Goal: Task Accomplishment & Management: Manage account settings

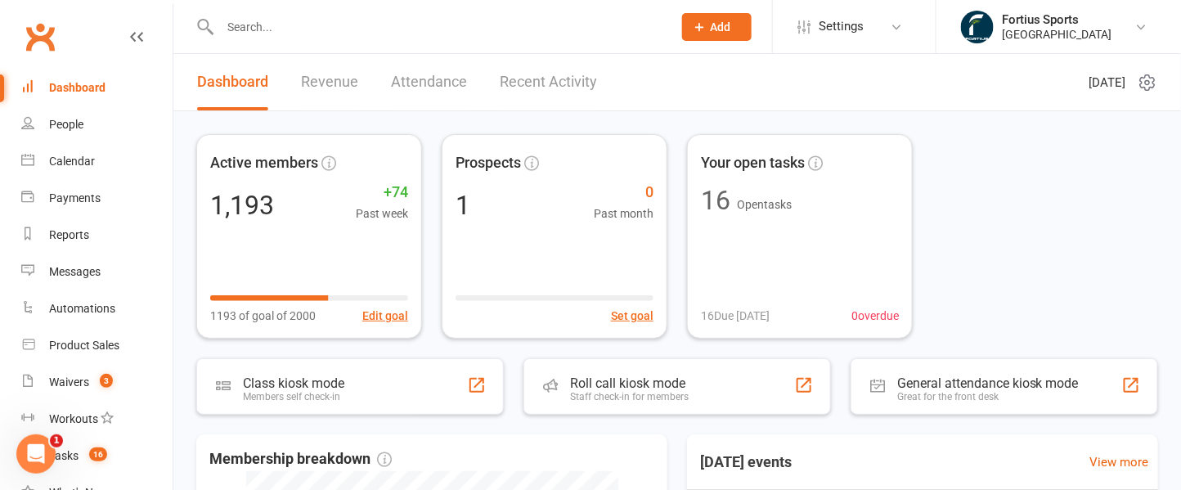
click at [343, 26] on input "text" at bounding box center [438, 27] width 446 height 23
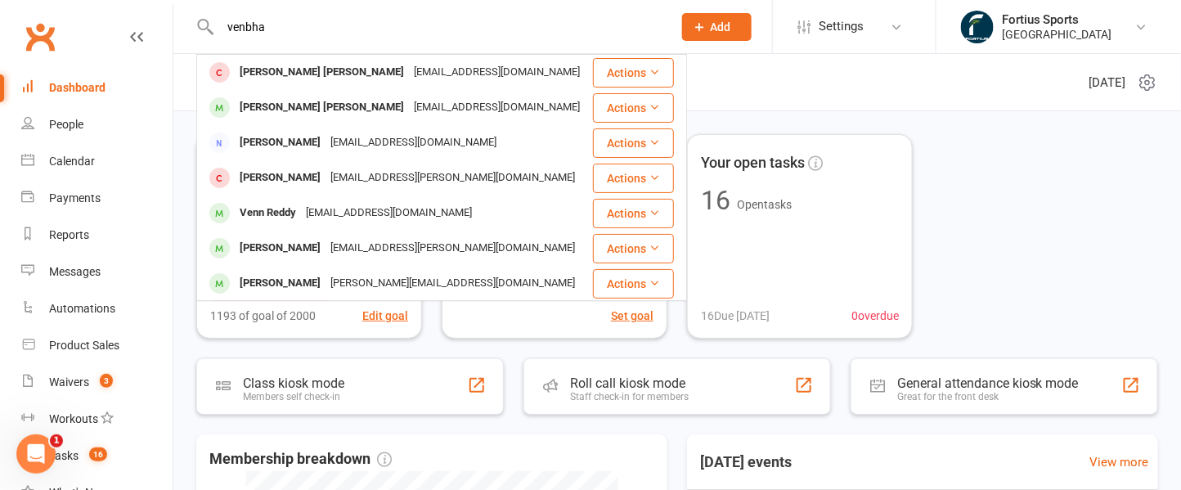
type input "venbha"
click at [409, 103] on div "[EMAIL_ADDRESS][DOMAIN_NAME]" at bounding box center [497, 108] width 176 height 24
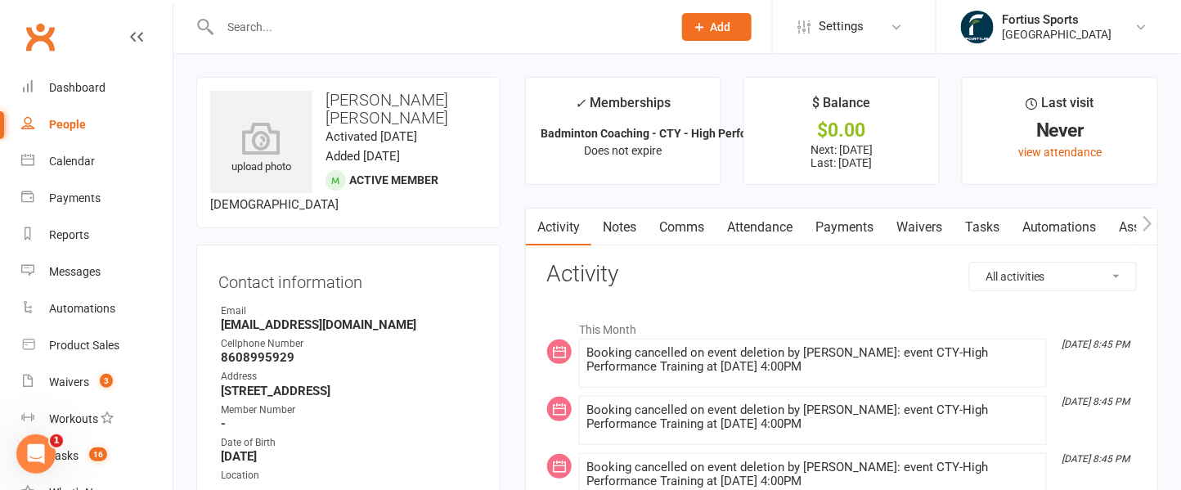
click at [856, 217] on link "Payments" at bounding box center [844, 227] width 81 height 38
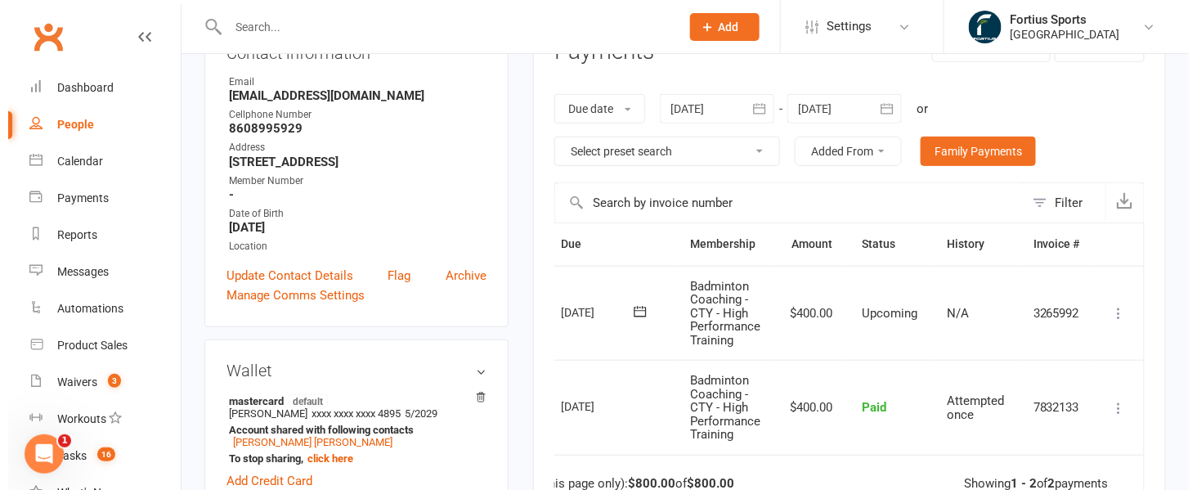
scroll to position [0, 68]
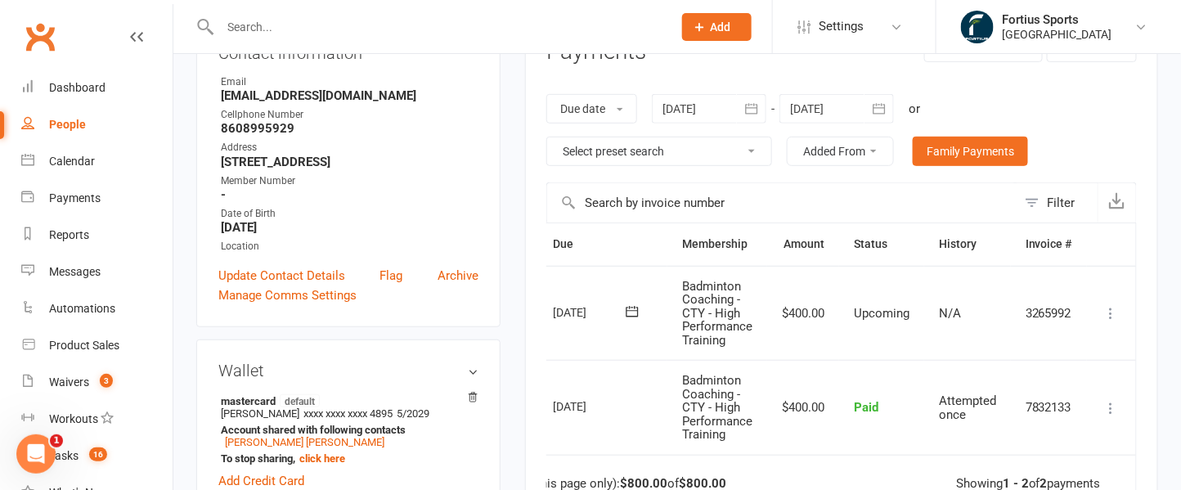
click at [1114, 309] on icon at bounding box center [1111, 313] width 16 height 16
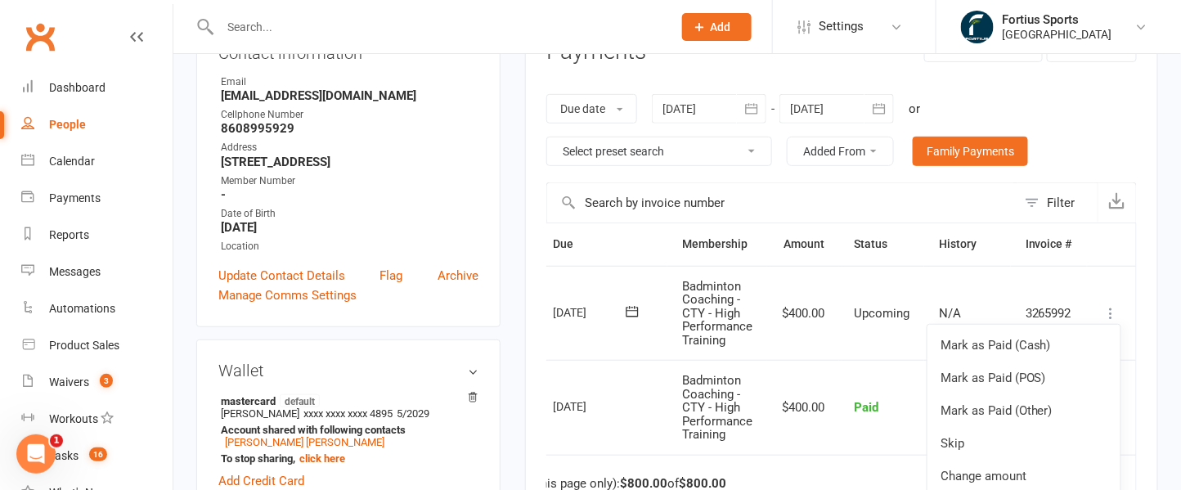
click at [995, 468] on link "Change amount" at bounding box center [1023, 475] width 193 height 33
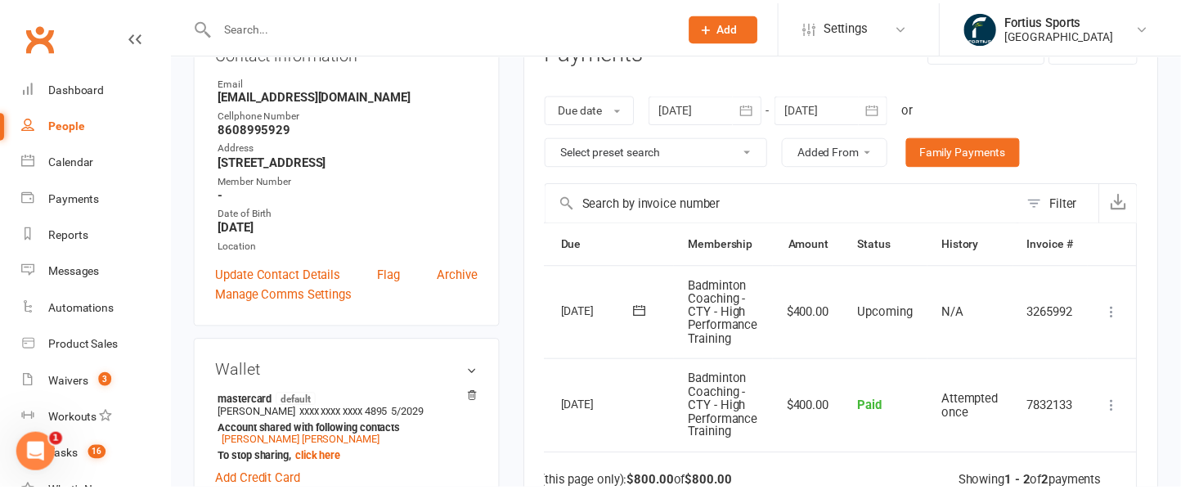
scroll to position [0, 57]
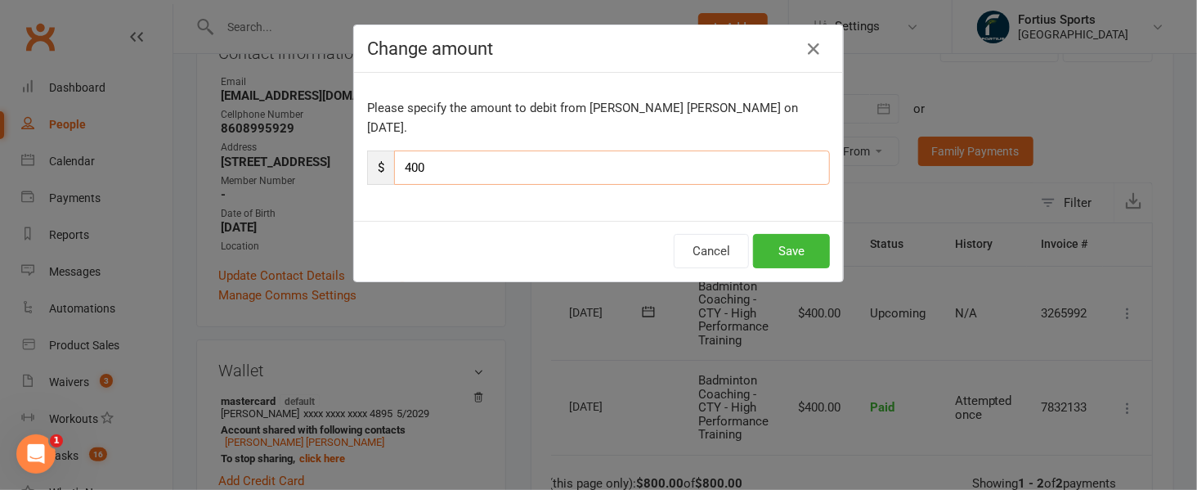
click at [404, 150] on input "400" at bounding box center [612, 167] width 436 height 34
type input "100"
click at [766, 234] on button "Save" at bounding box center [791, 251] width 77 height 34
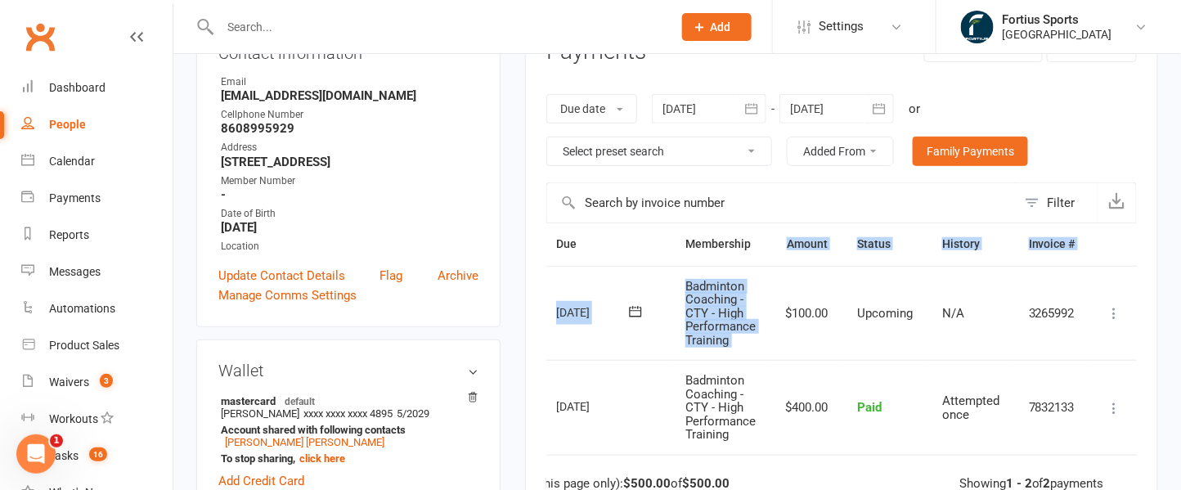
drag, startPoint x: 761, startPoint y: 235, endPoint x: 785, endPoint y: 285, distance: 55.2
click at [785, 285] on table "Due Contact Membership Amount Status History Invoice # Select this [DATE] [PERS…" at bounding box center [814, 362] width 651 height 281
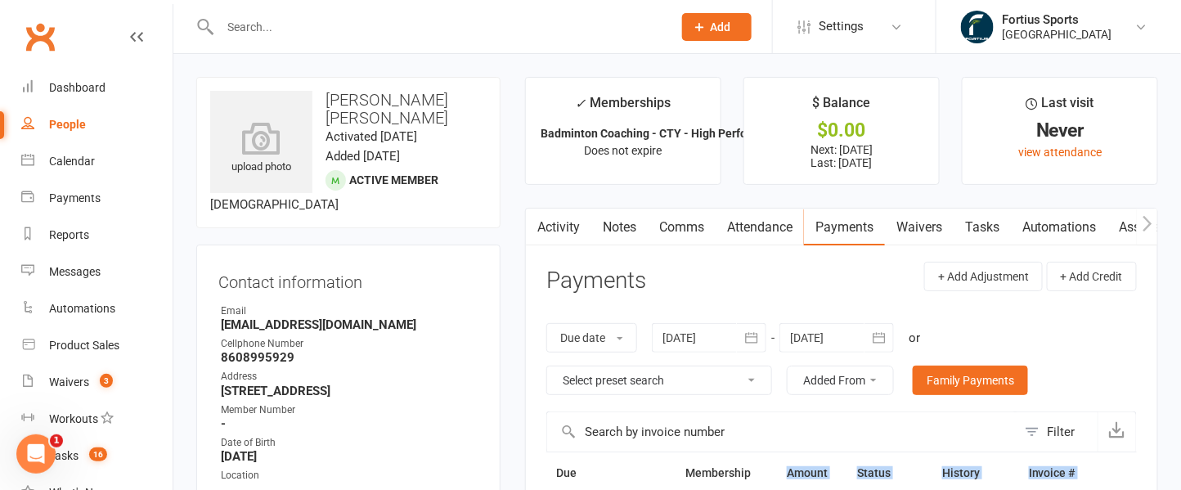
click at [677, 228] on link "Comms" at bounding box center [682, 227] width 68 height 38
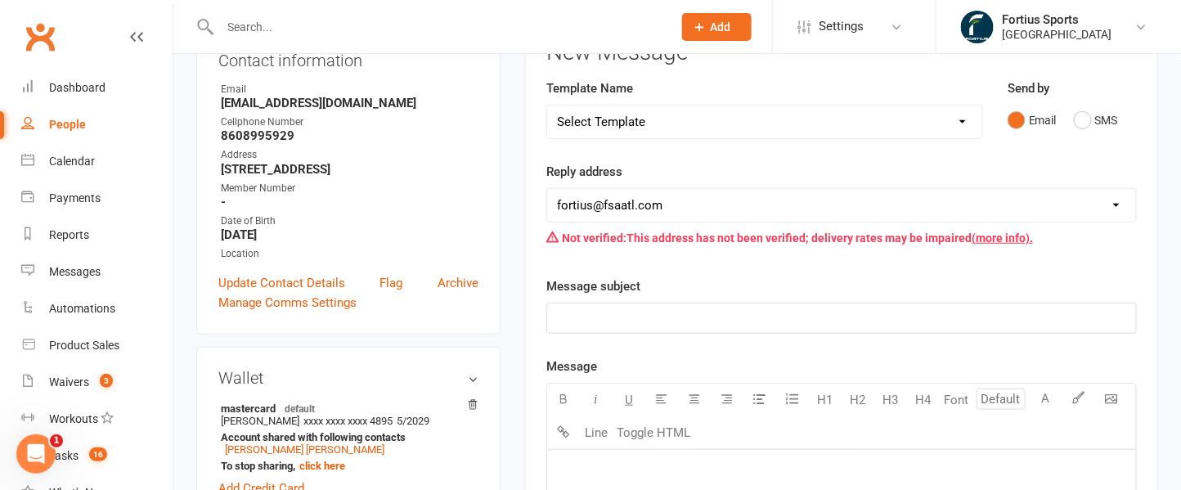
scroll to position [227, 0]
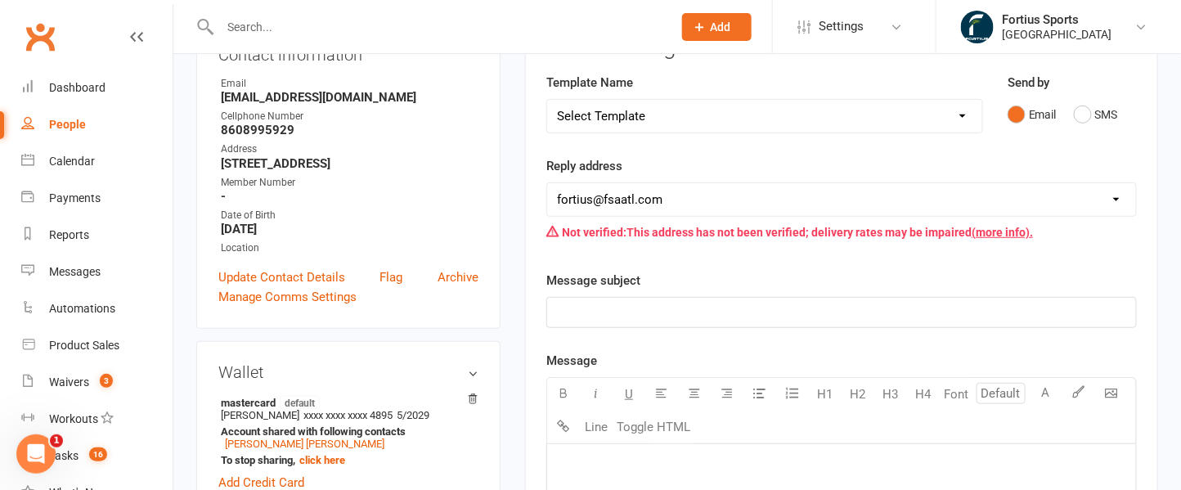
click at [963, 118] on select "Select Template [Email] Badminton Court Schedule [SMS] [Default template - revi…" at bounding box center [764, 116] width 435 height 33
select select "30"
click at [547, 100] on select "Select Template [Email] Badminton Court Schedule [SMS] [Default template - revi…" at bounding box center [764, 116] width 435 height 33
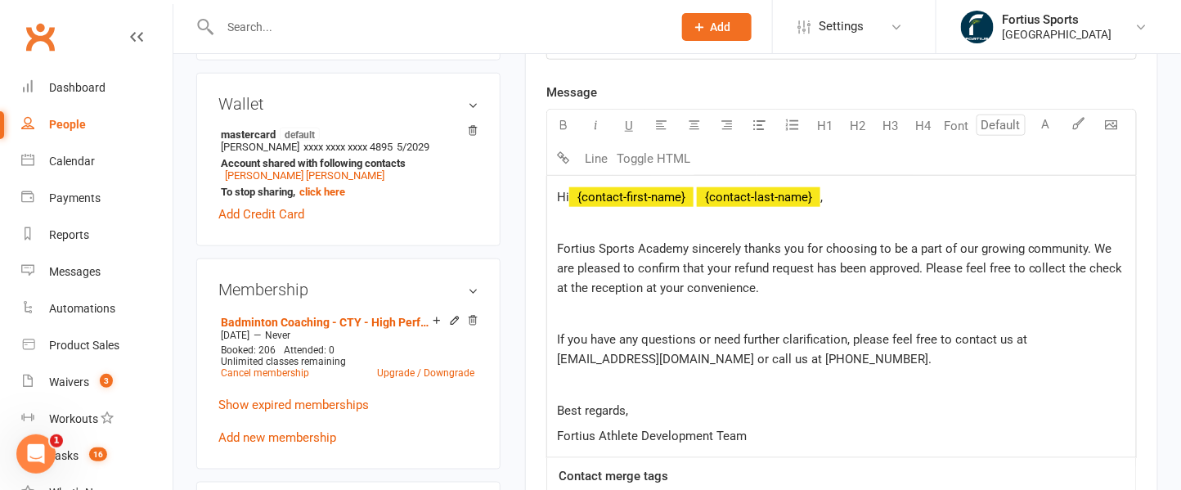
scroll to position [504, 0]
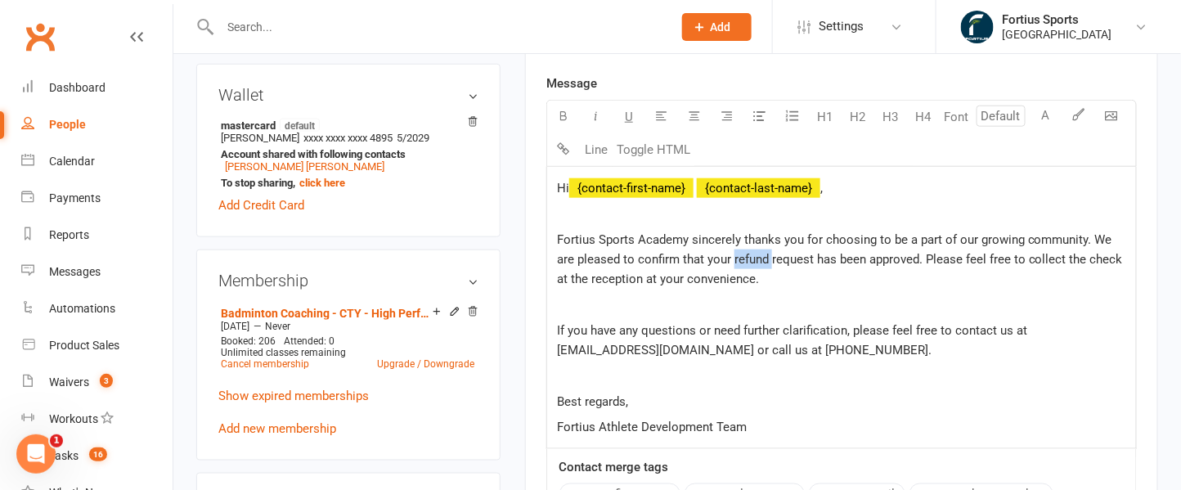
drag, startPoint x: 774, startPoint y: 254, endPoint x: 737, endPoint y: 256, distance: 37.6
click at [737, 256] on span "Fortius Sports Academy sincerely thanks you for choosing to be a part of our gr…" at bounding box center [841, 259] width 569 height 54
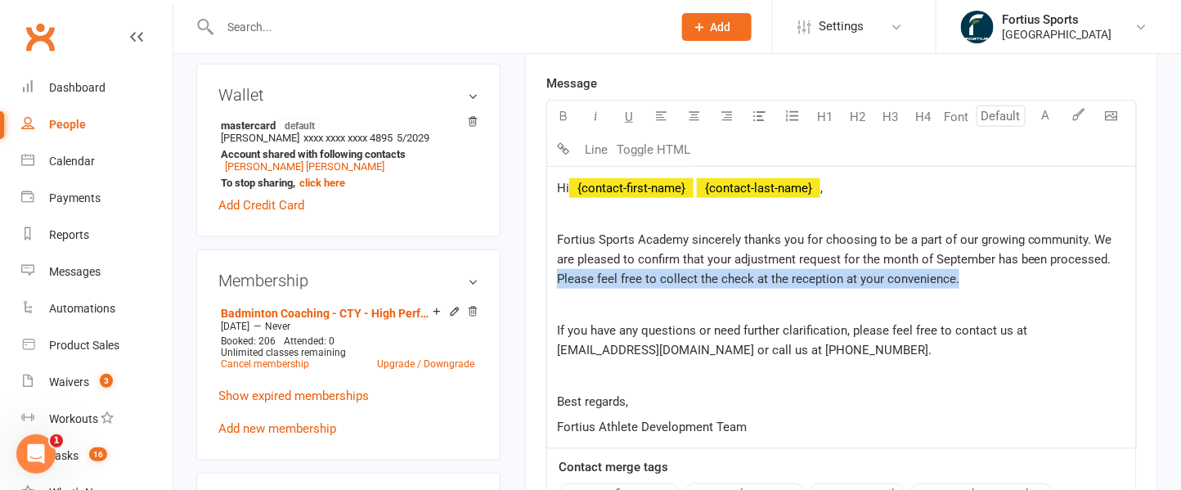
drag, startPoint x: 1026, startPoint y: 267, endPoint x: 548, endPoint y: 275, distance: 478.3
click at [548, 275] on div "Hi ﻿ {contact-first-name} ﻿ {contact-last-name} , Fortius Sports Academy sincer…" at bounding box center [841, 307] width 589 height 281
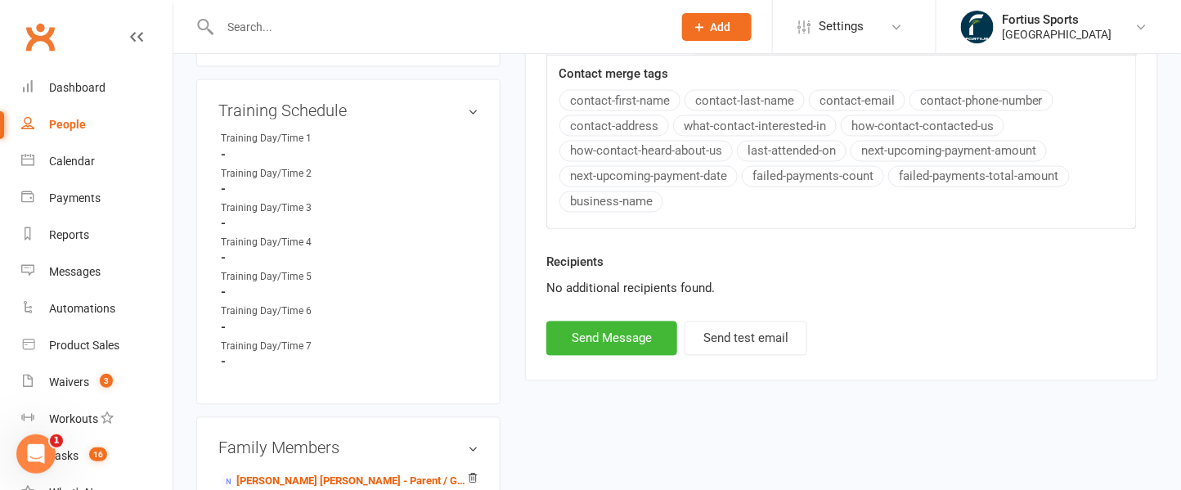
scroll to position [904, 0]
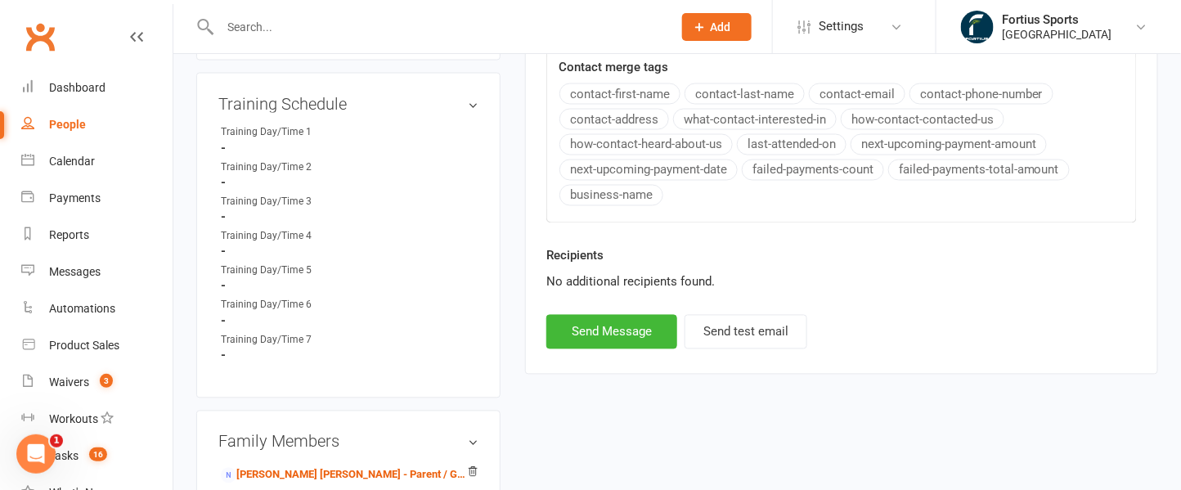
click at [285, 28] on input "text" at bounding box center [438, 27] width 446 height 23
paste input "Bruhati Perikati"
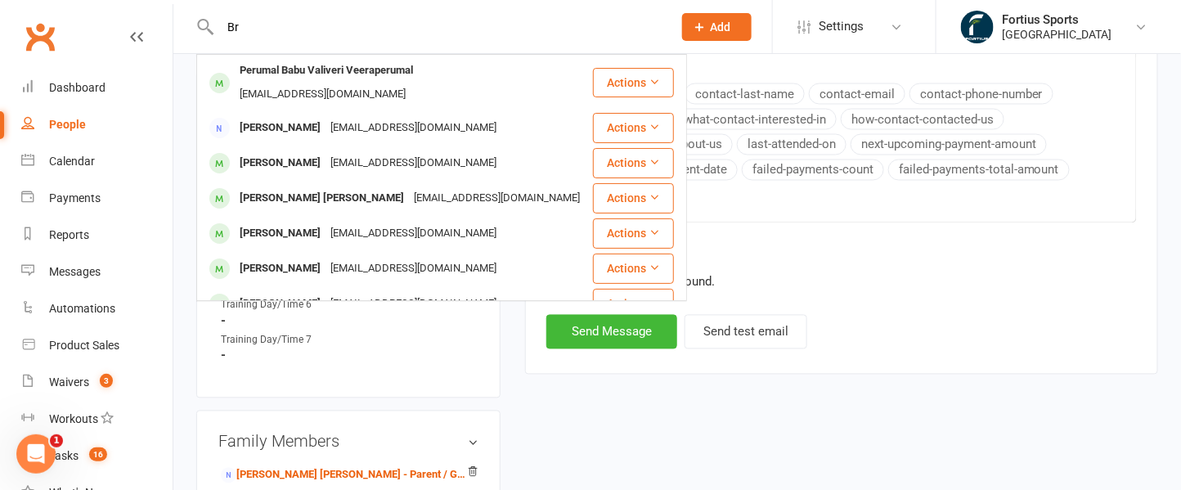
type input "B"
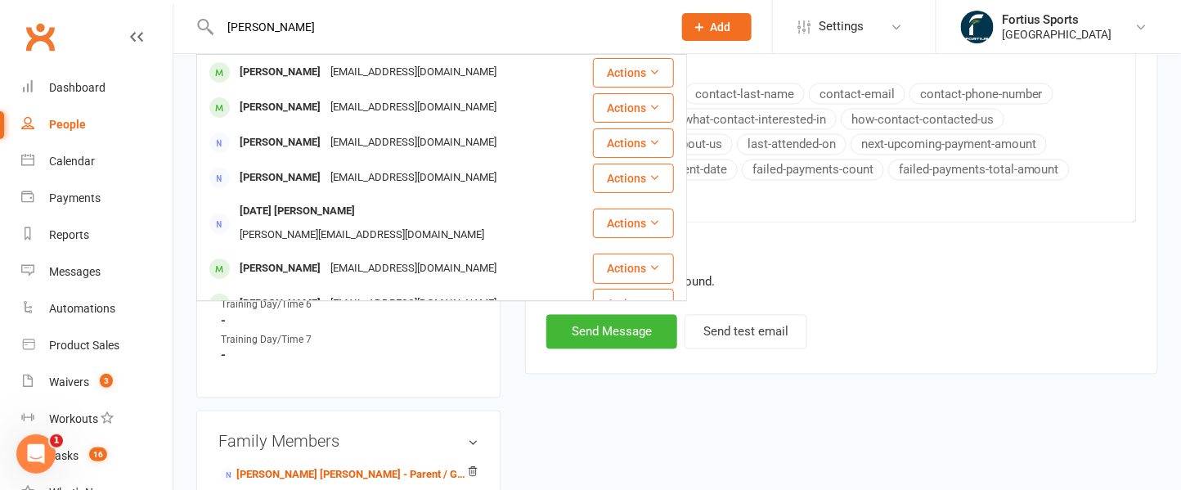
type input "[PERSON_NAME]"
click at [391, 99] on div "[EMAIL_ADDRESS][DOMAIN_NAME]" at bounding box center [413, 108] width 176 height 24
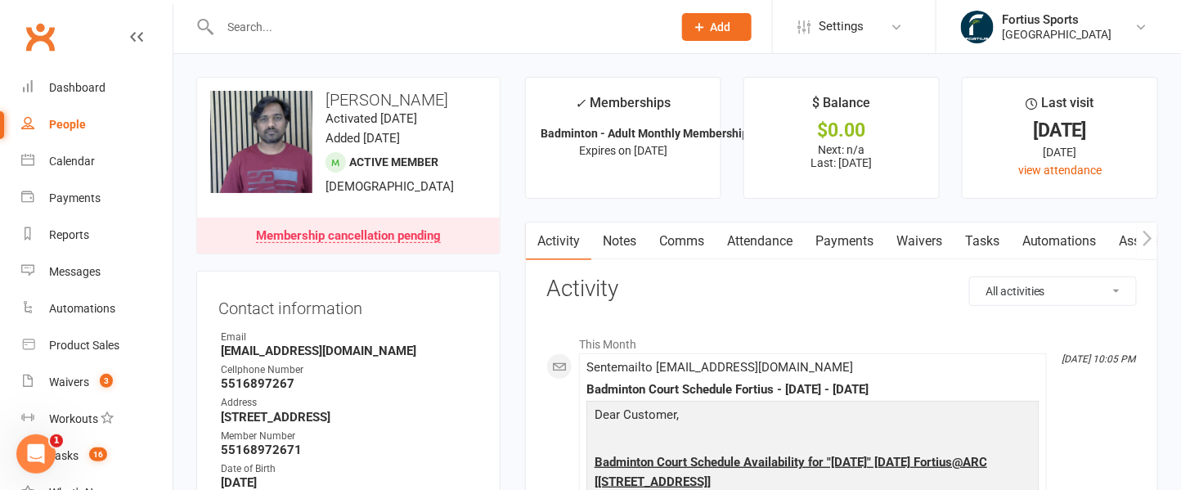
click at [625, 236] on link "Notes" at bounding box center [619, 241] width 56 height 38
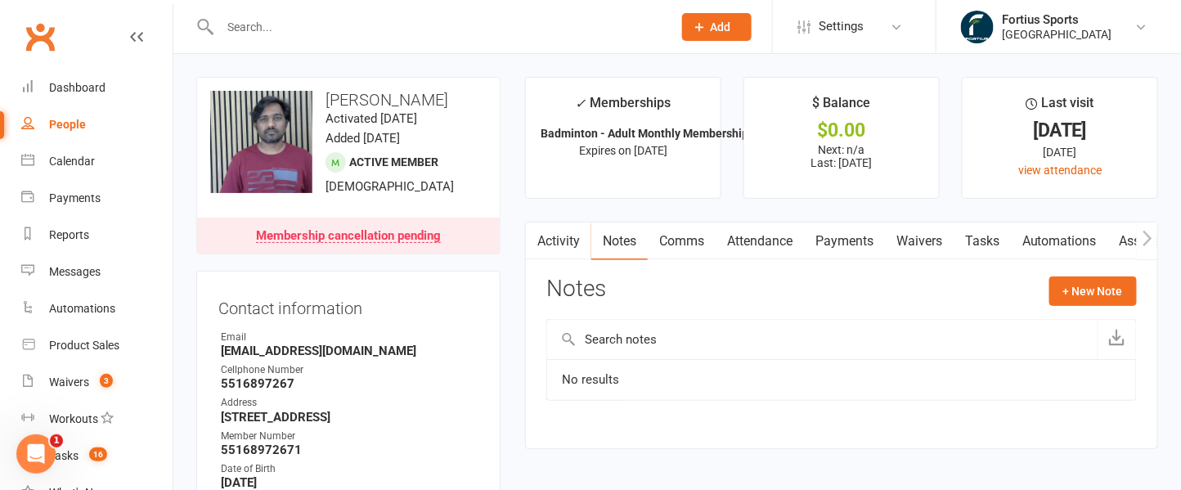
click at [706, 238] on link "Comms" at bounding box center [682, 241] width 68 height 38
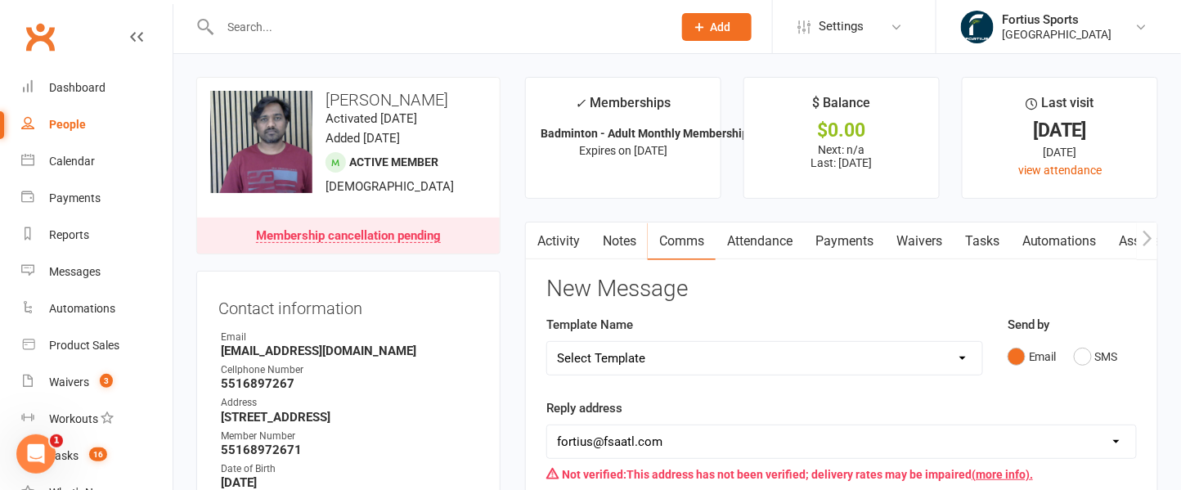
click at [567, 240] on link "Activity" at bounding box center [558, 241] width 65 height 38
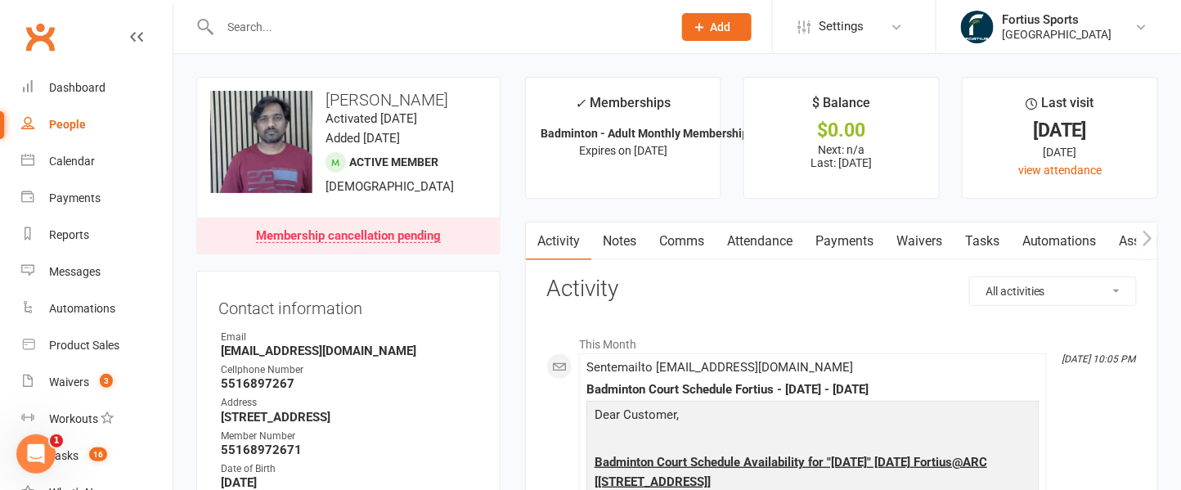
click at [1118, 290] on select "All activities Bookings / Attendances Communications Notes Failed SMSes Grading…" at bounding box center [1053, 291] width 166 height 28
select select "ConversationLogEntry"
click at [974, 277] on select "All activities Bookings / Attendances Communications Notes Failed SMSes Grading…" at bounding box center [1053, 291] width 166 height 28
drag, startPoint x: 325, startPoint y: 96, endPoint x: 465, endPoint y: 115, distance: 141.1
click at [465, 109] on h3 "[PERSON_NAME]" at bounding box center [348, 100] width 276 height 18
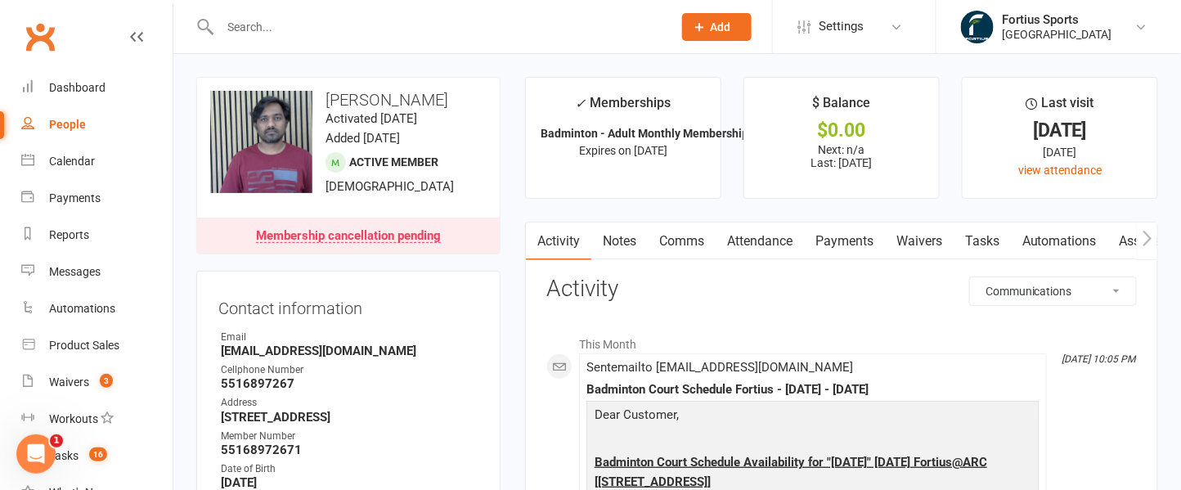
copy h3 "[PERSON_NAME]"
click at [303, 34] on input "text" at bounding box center [438, 27] width 446 height 23
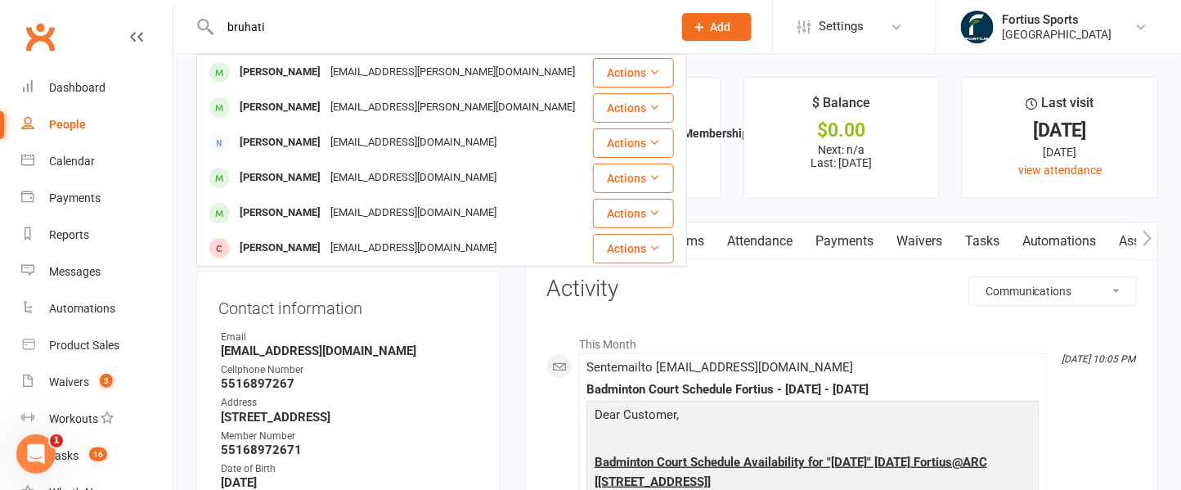
drag, startPoint x: 284, startPoint y: 29, endPoint x: 190, endPoint y: 34, distance: 94.2
click at [190, 34] on react-component "bruhati Aria Alapati [EMAIL_ADDRESS][PERSON_NAME][DOMAIN_NAME] Actions [PERSON_…" at bounding box center [330, 26] width 661 height 53
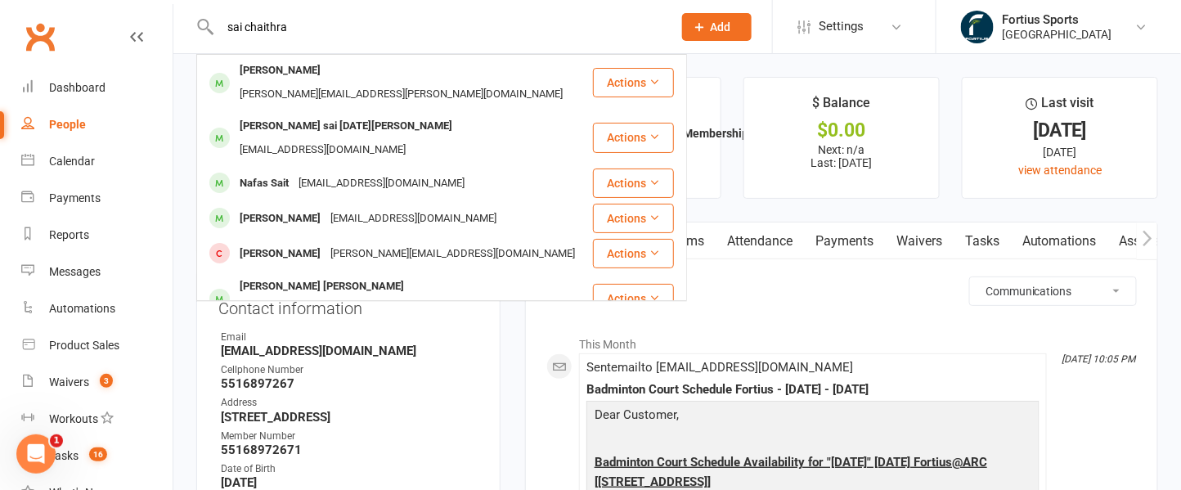
drag, startPoint x: 290, startPoint y: 33, endPoint x: 173, endPoint y: 28, distance: 117.0
click at [173, 28] on react-component "sai chaithra [PERSON_NAME] [PERSON_NAME][EMAIL_ADDRESS][PERSON_NAME][DOMAIN_NAM…" at bounding box center [330, 26] width 661 height 53
paste input "[PERSON_NAME]"
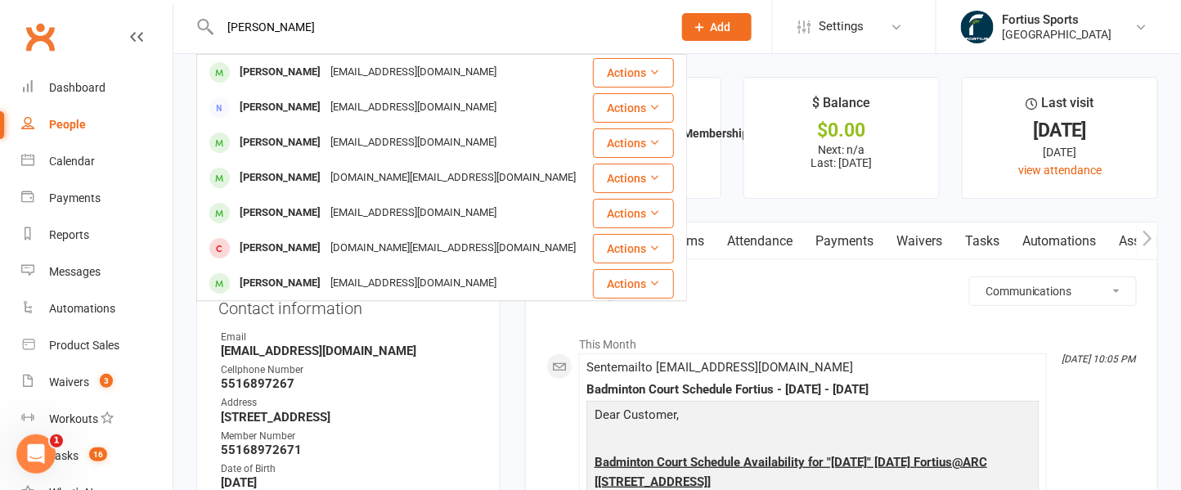
type input "[PERSON_NAME]"
click at [392, 68] on div "[EMAIL_ADDRESS][DOMAIN_NAME]" at bounding box center [413, 73] width 176 height 24
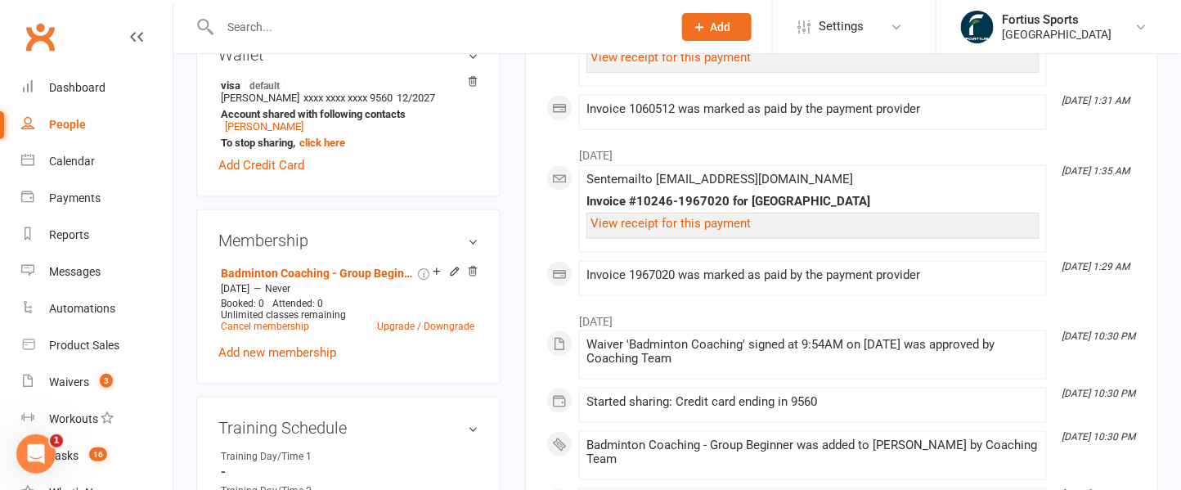
scroll to position [525, 0]
click at [243, 31] on input "text" at bounding box center [438, 27] width 446 height 23
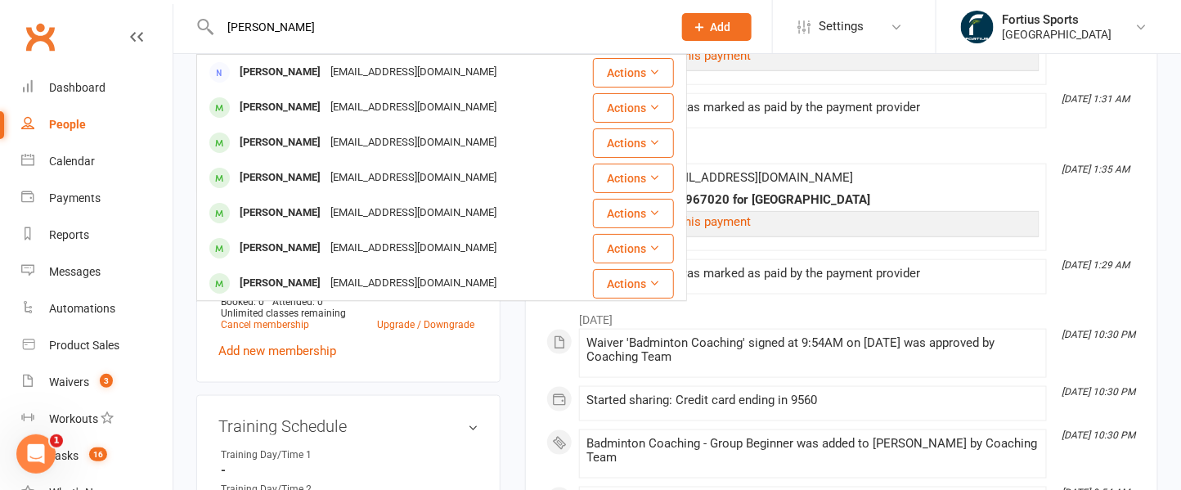
type input "[PERSON_NAME]"
click at [325, 111] on div "[EMAIL_ADDRESS][DOMAIN_NAME]" at bounding box center [413, 108] width 176 height 24
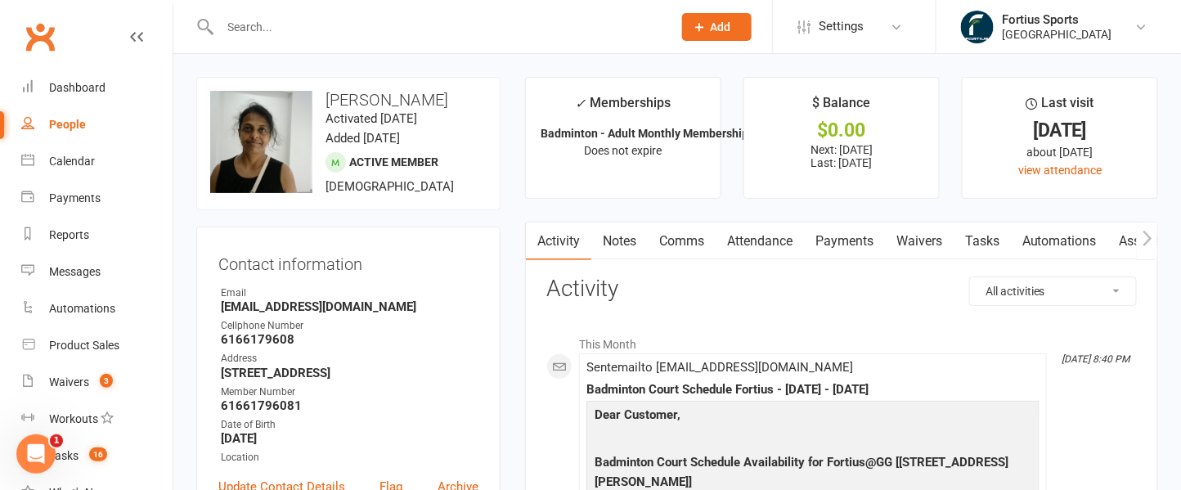
click at [845, 257] on link "Payments" at bounding box center [844, 241] width 81 height 38
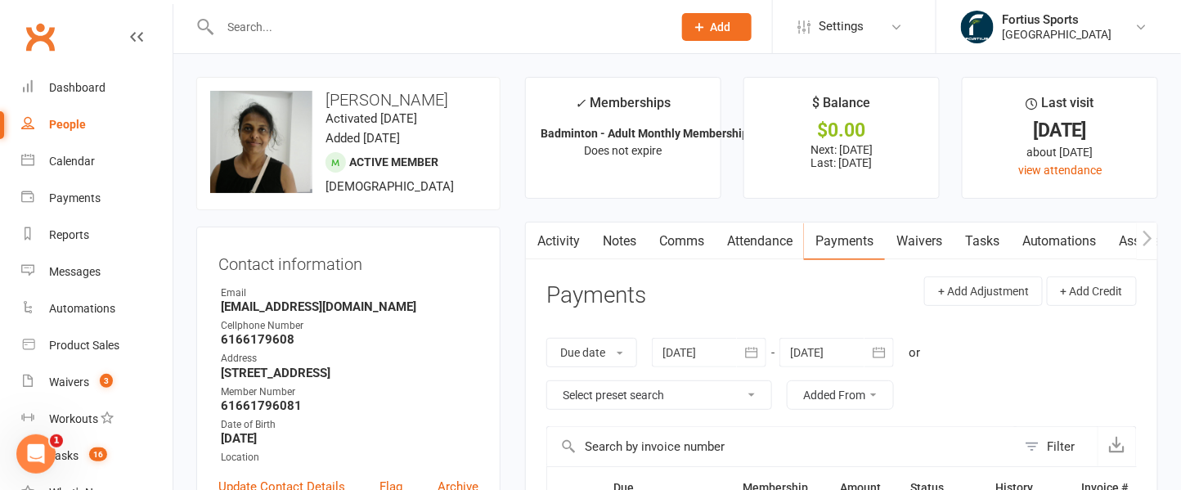
click at [259, 20] on input "text" at bounding box center [438, 27] width 446 height 23
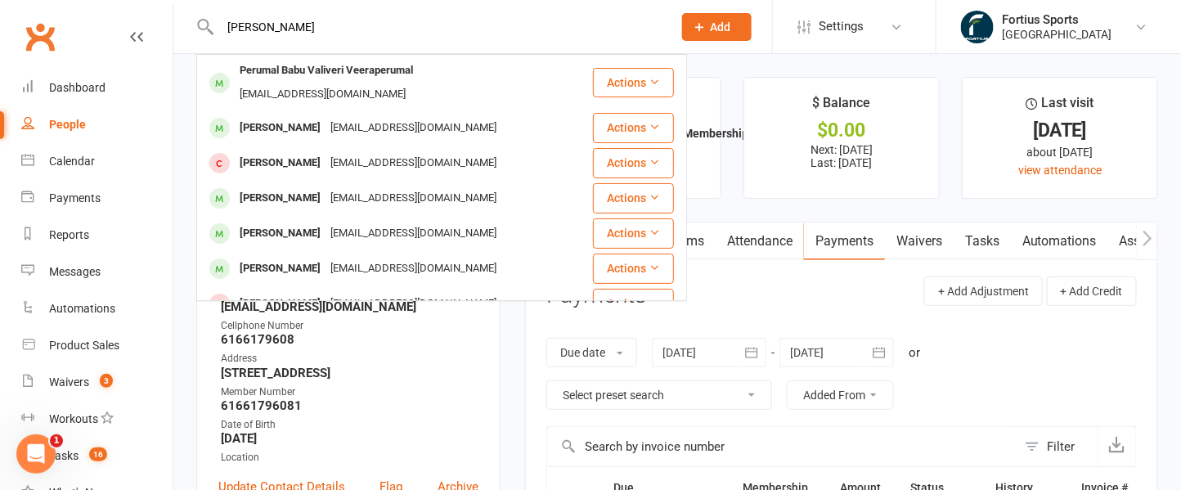
scroll to position [35, 0]
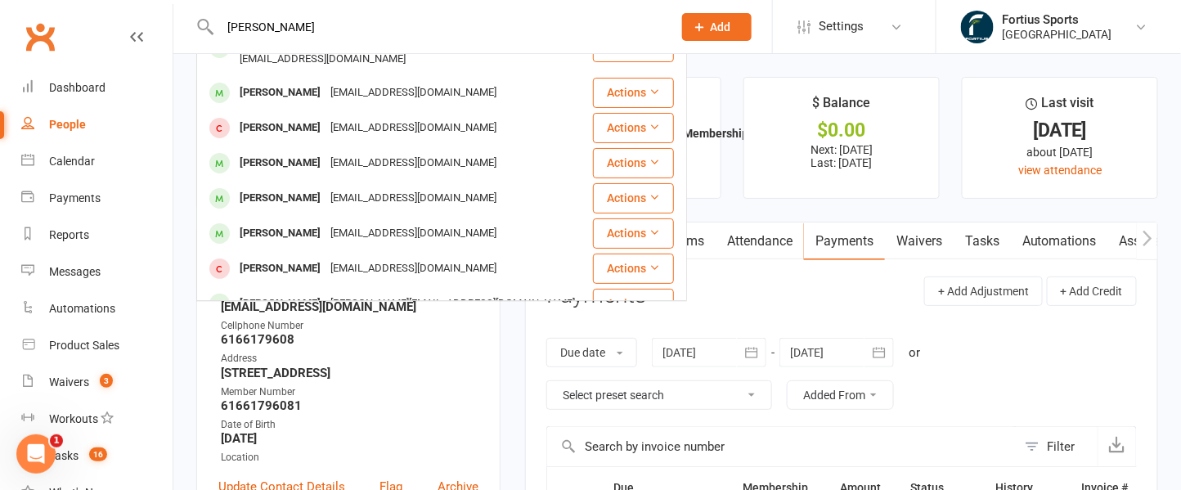
click at [294, 26] on input "[PERSON_NAME]" at bounding box center [438, 27] width 446 height 23
drag, startPoint x: 294, startPoint y: 26, endPoint x: 224, endPoint y: 25, distance: 70.3
click at [224, 25] on input "[PERSON_NAME]" at bounding box center [438, 27] width 446 height 23
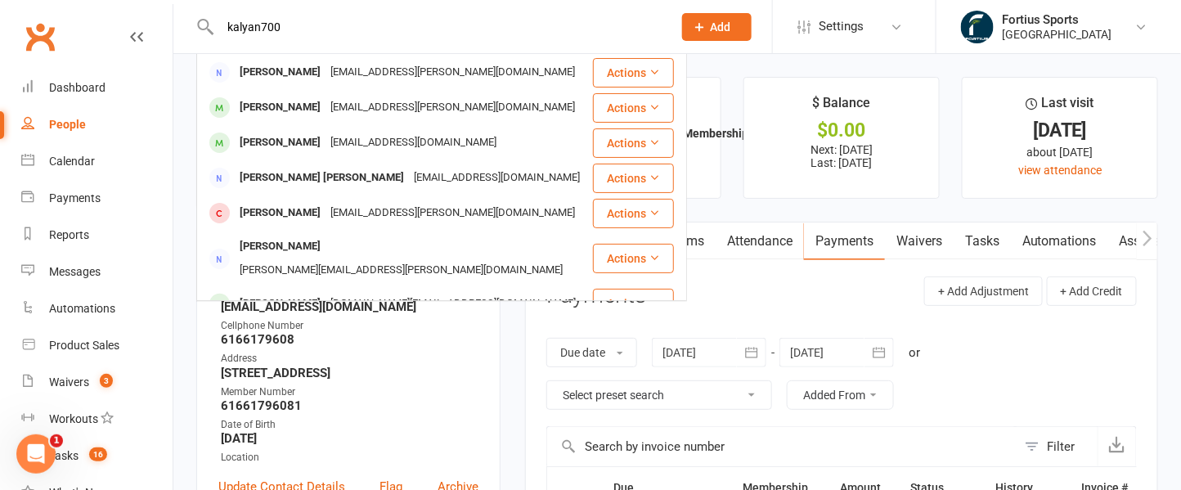
type input "kalyan7002"
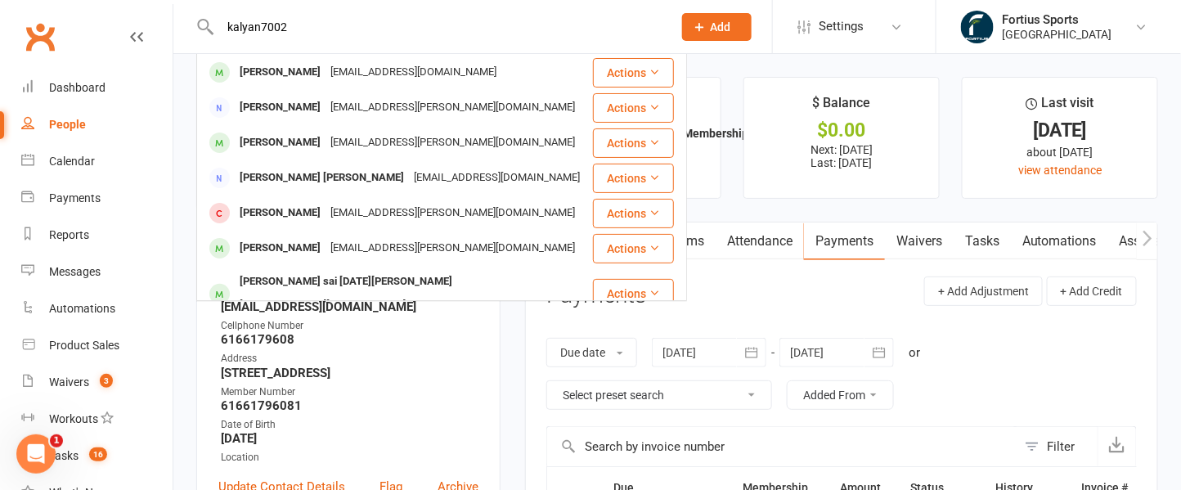
drag, startPoint x: 334, startPoint y: 32, endPoint x: 157, endPoint y: 40, distance: 176.8
click at [157, 4] on header "kalyan7002 [PERSON_NAME] [PERSON_NAME][EMAIL_ADDRESS][DOMAIN_NAME] Actions [PER…" at bounding box center [590, 4] width 1181 height 0
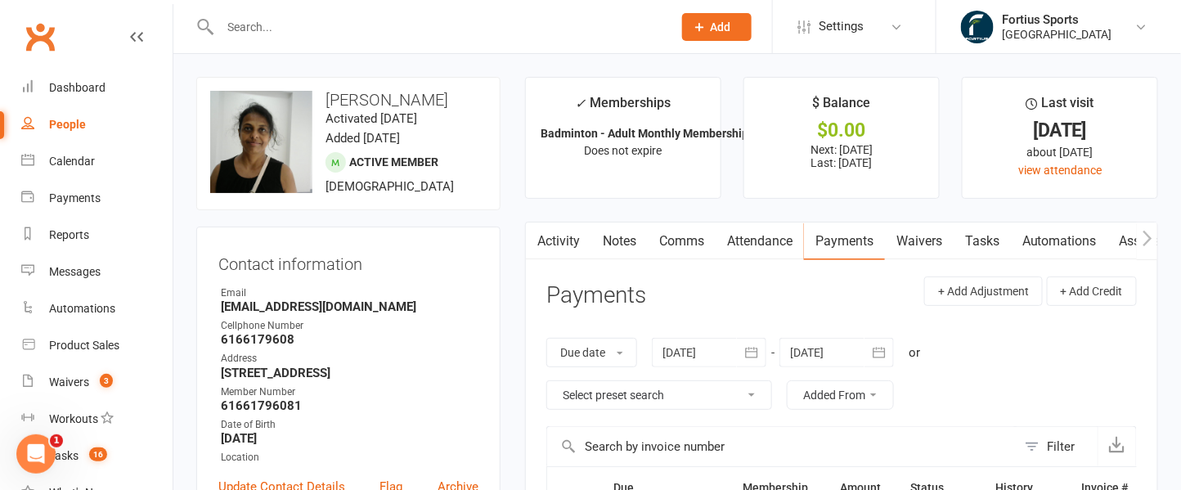
paste input "[PERSON_NAME]"
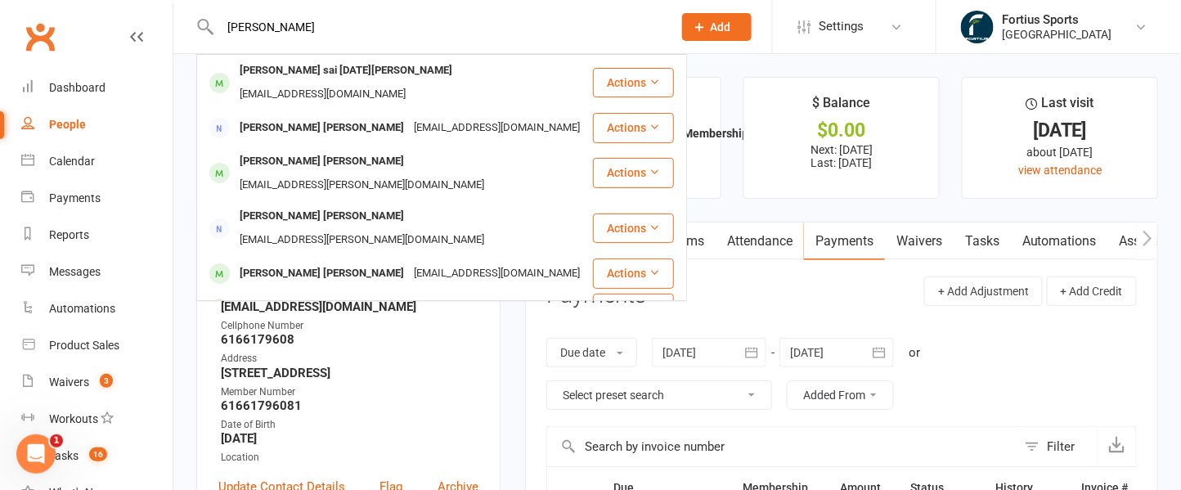
type input "[PERSON_NAME]"
click at [361, 69] on div "[PERSON_NAME] sai [DATE][PERSON_NAME]" at bounding box center [346, 71] width 222 height 24
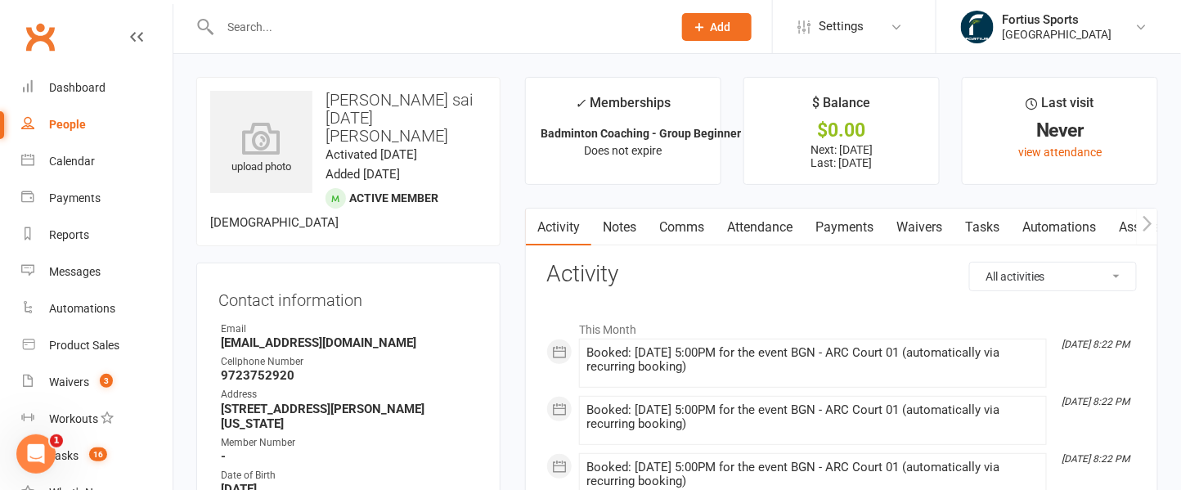
click at [845, 228] on link "Payments" at bounding box center [844, 227] width 81 height 38
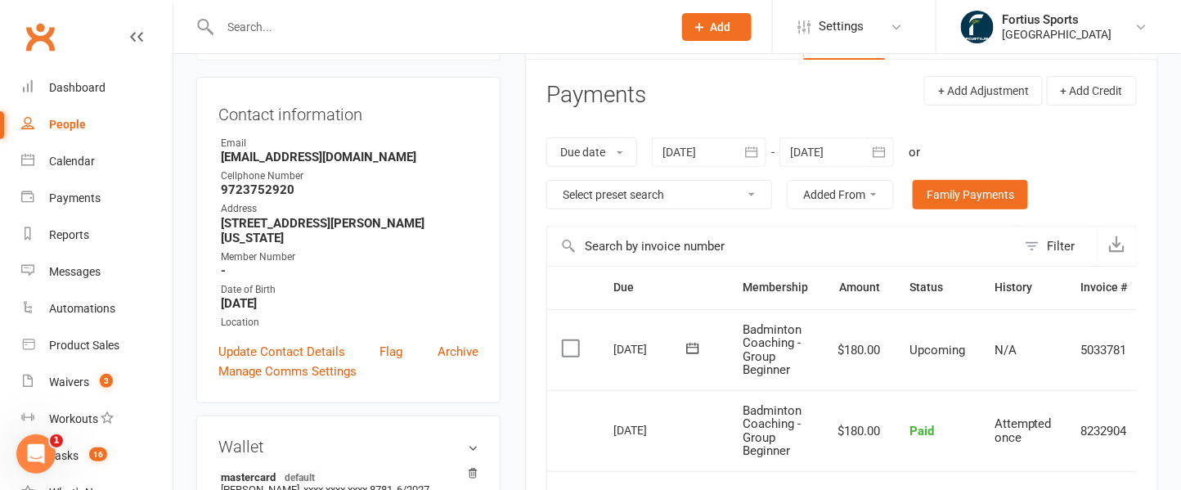
scroll to position [183, 0]
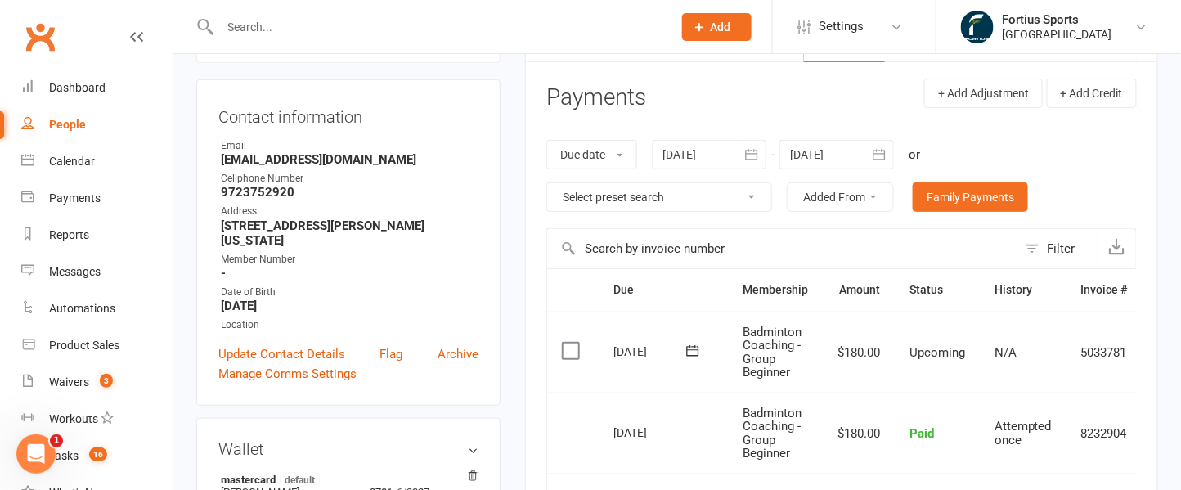
click at [755, 159] on icon "button" at bounding box center [751, 154] width 16 height 16
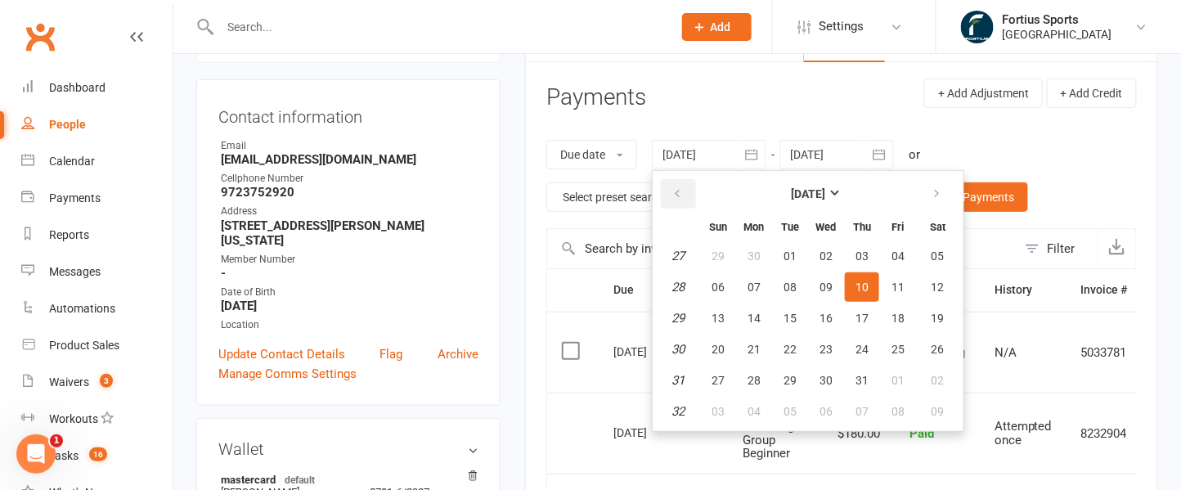
click at [678, 187] on icon "button" at bounding box center [676, 193] width 11 height 13
click at [931, 250] on span "01" at bounding box center [937, 255] width 13 height 13
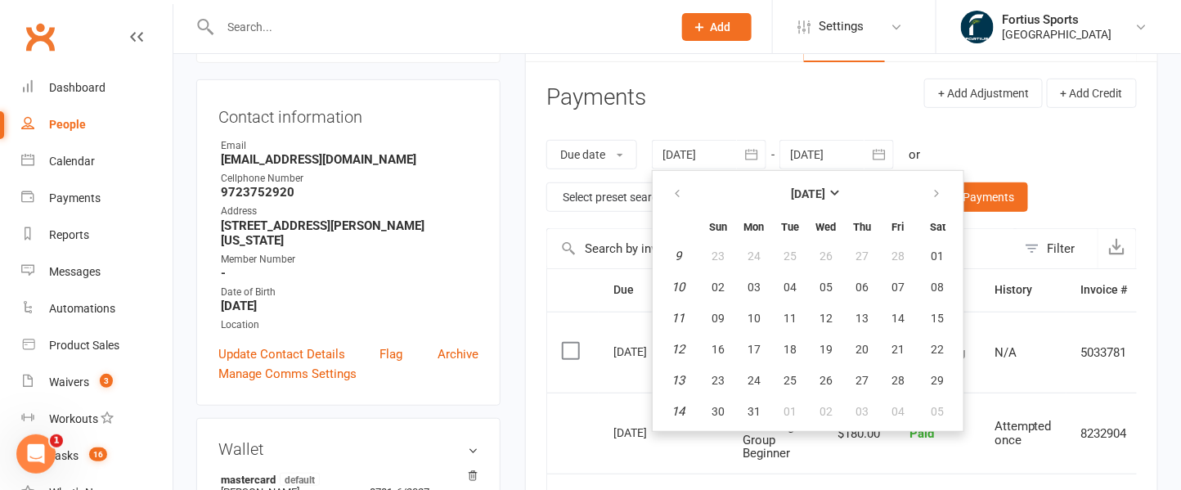
type input "[DATE]"
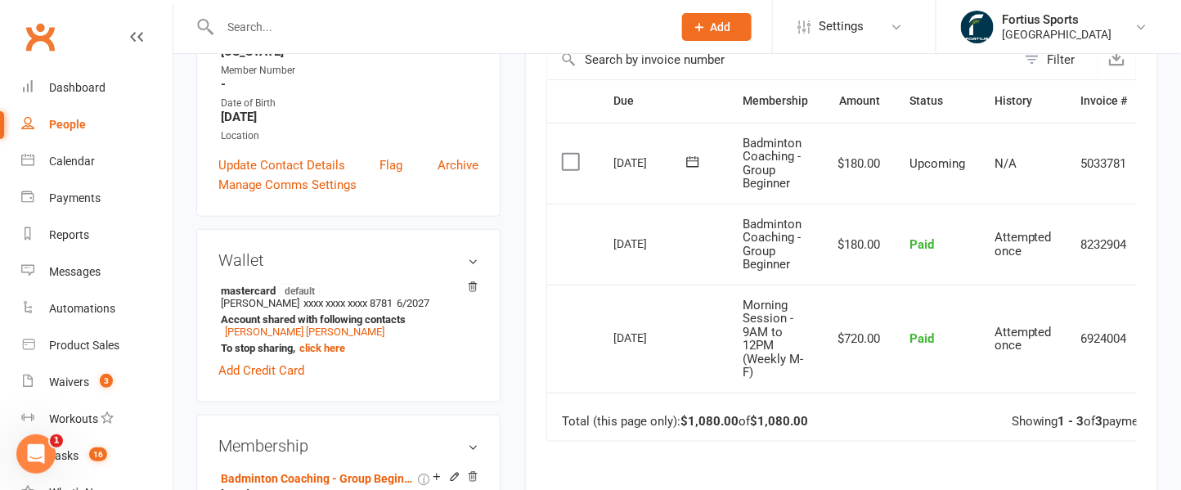
scroll to position [0, 0]
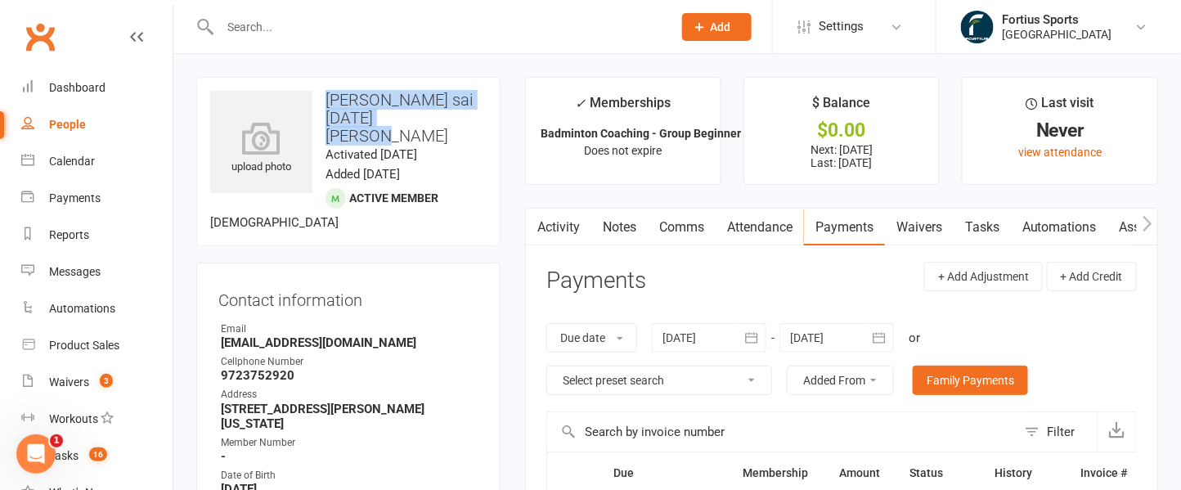
drag, startPoint x: 327, startPoint y: 97, endPoint x: 430, endPoint y: 116, distance: 104.7
click at [430, 116] on h3 "[PERSON_NAME] sai [DATE][PERSON_NAME]" at bounding box center [348, 118] width 276 height 54
copy h3 "[PERSON_NAME] sai [DATE][PERSON_NAME]"
click at [326, 29] on input "text" at bounding box center [438, 27] width 446 height 23
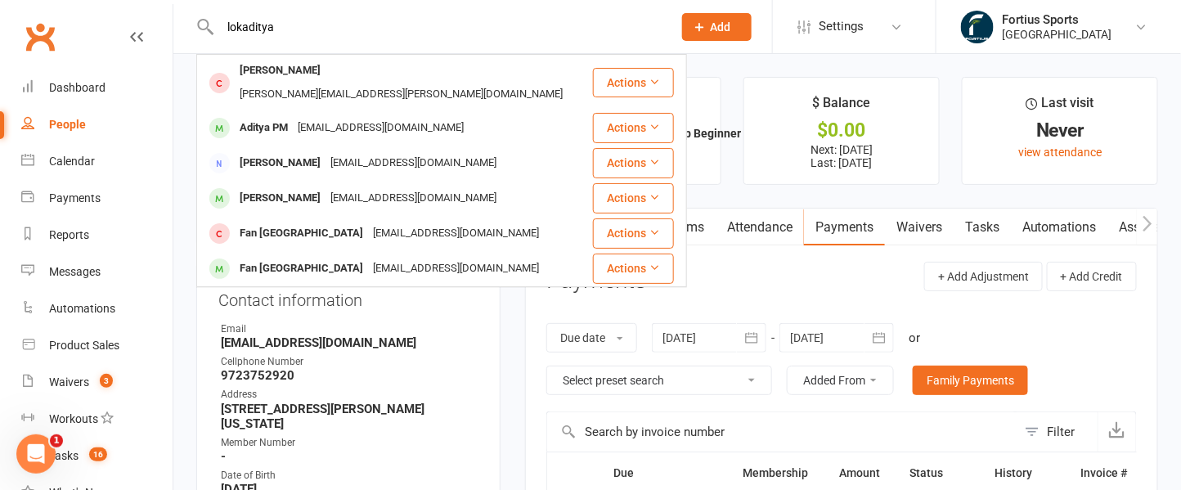
type input "lokaditya"
click at [337, 83] on div "[PERSON_NAME][EMAIL_ADDRESS][PERSON_NAME][DOMAIN_NAME]" at bounding box center [401, 95] width 333 height 24
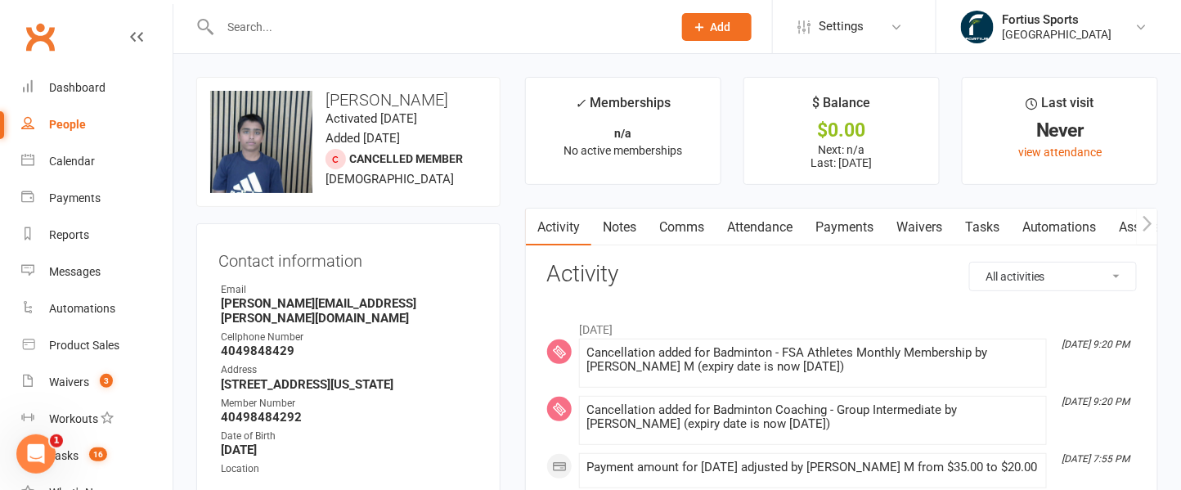
click at [847, 222] on link "Payments" at bounding box center [844, 227] width 81 height 38
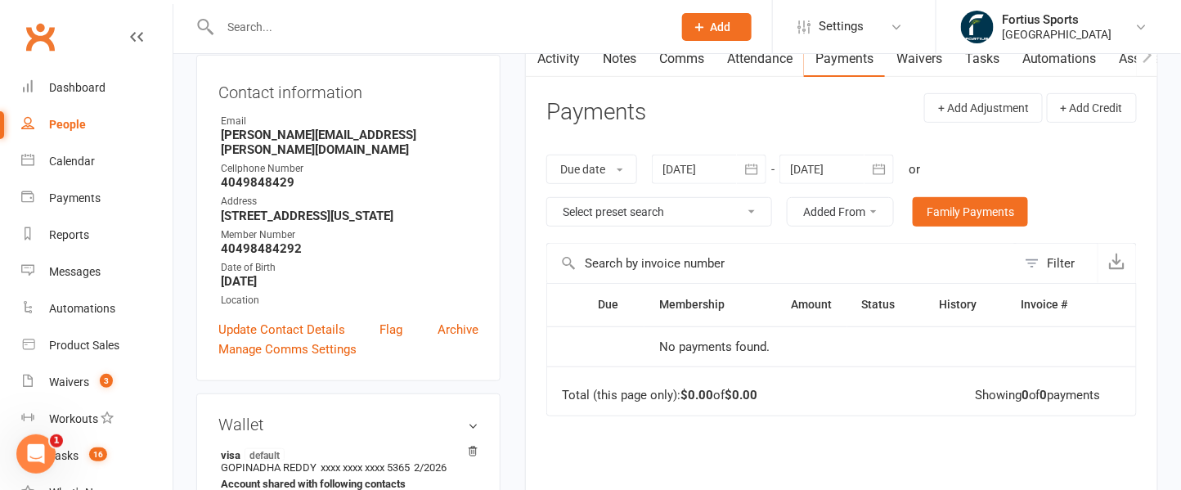
scroll to position [158, 0]
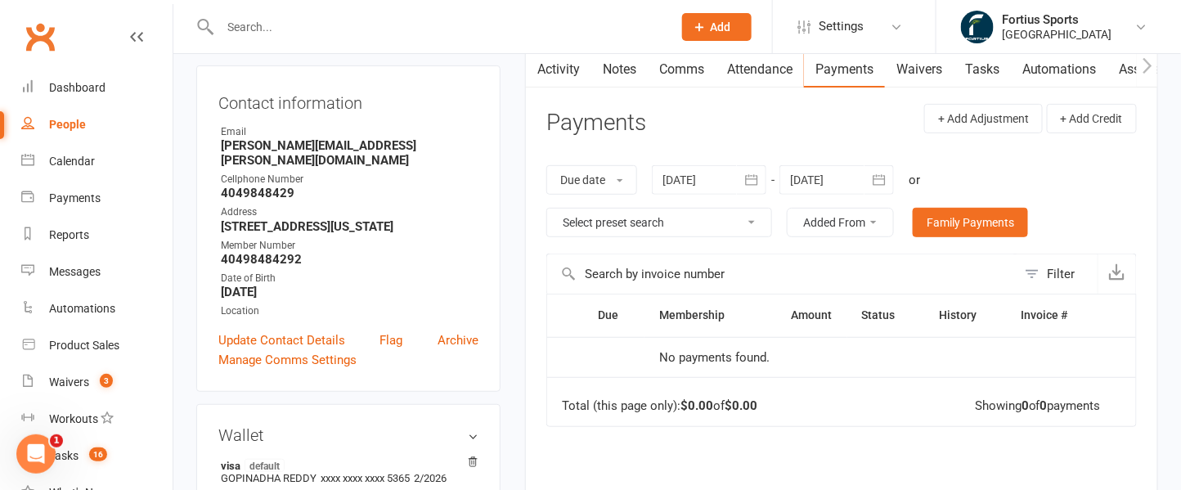
click at [753, 177] on icon "button" at bounding box center [751, 180] width 16 height 16
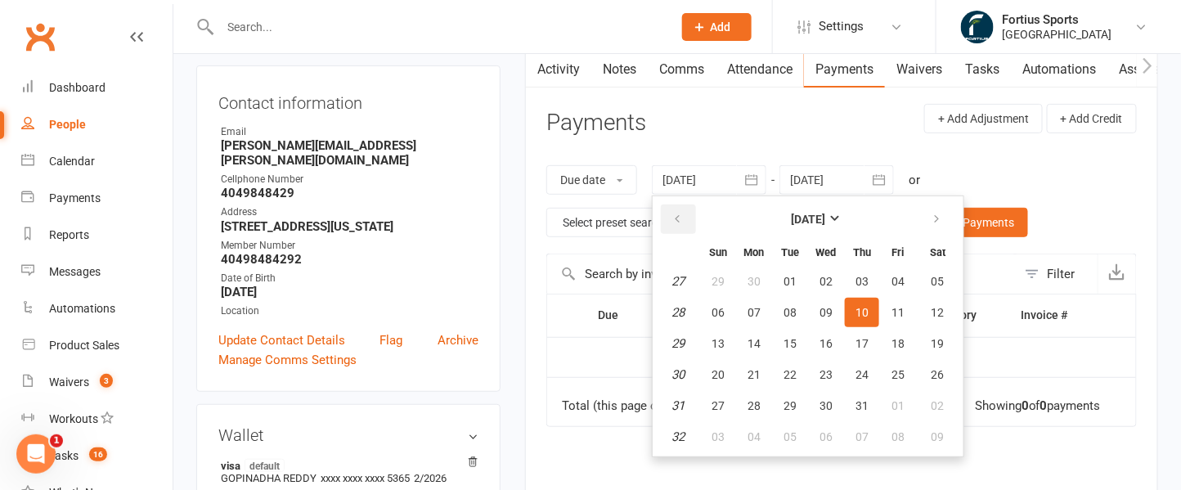
click at [676, 217] on icon "button" at bounding box center [676, 219] width 11 height 13
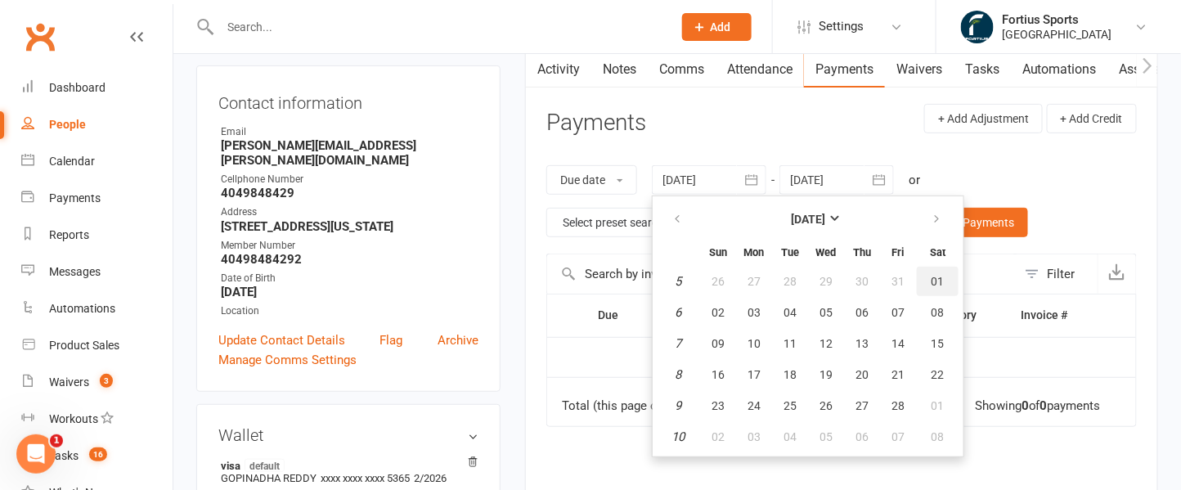
click at [931, 275] on span "01" at bounding box center [937, 281] width 13 height 13
type input "[DATE]"
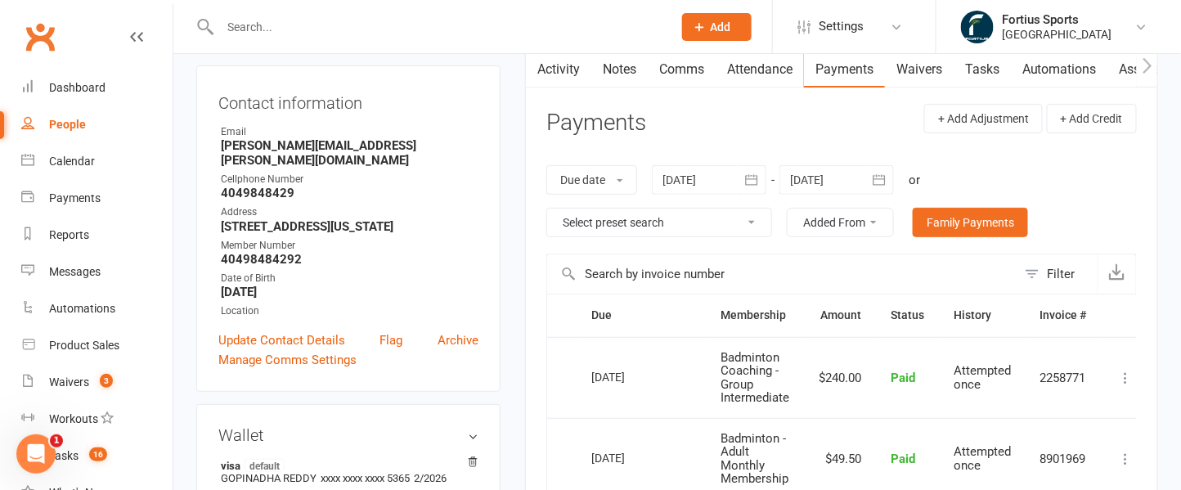
click at [267, 24] on input "text" at bounding box center [438, 27] width 446 height 23
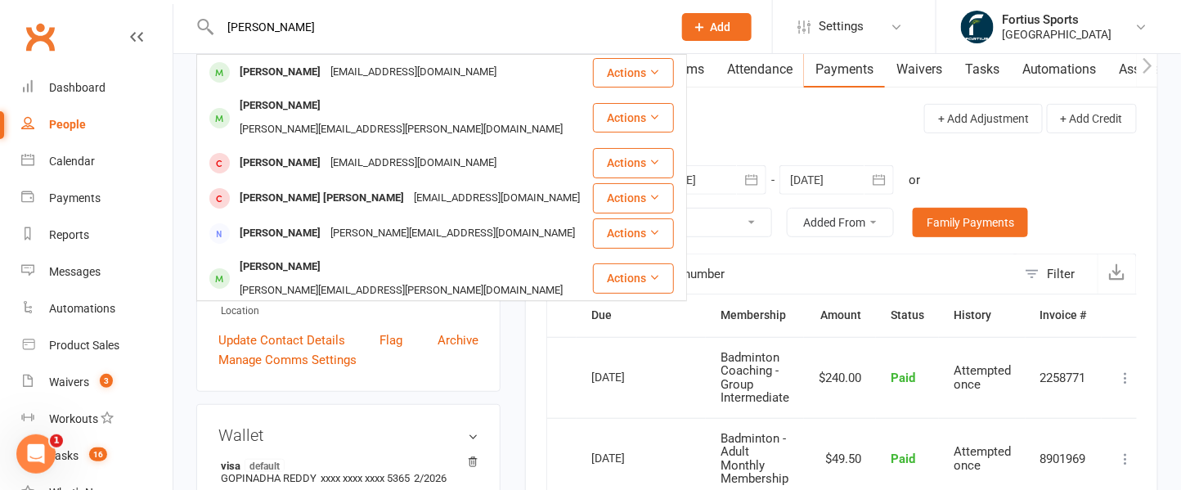
type input "[PERSON_NAME]"
click at [306, 72] on div "[PERSON_NAME]" at bounding box center [280, 73] width 91 height 24
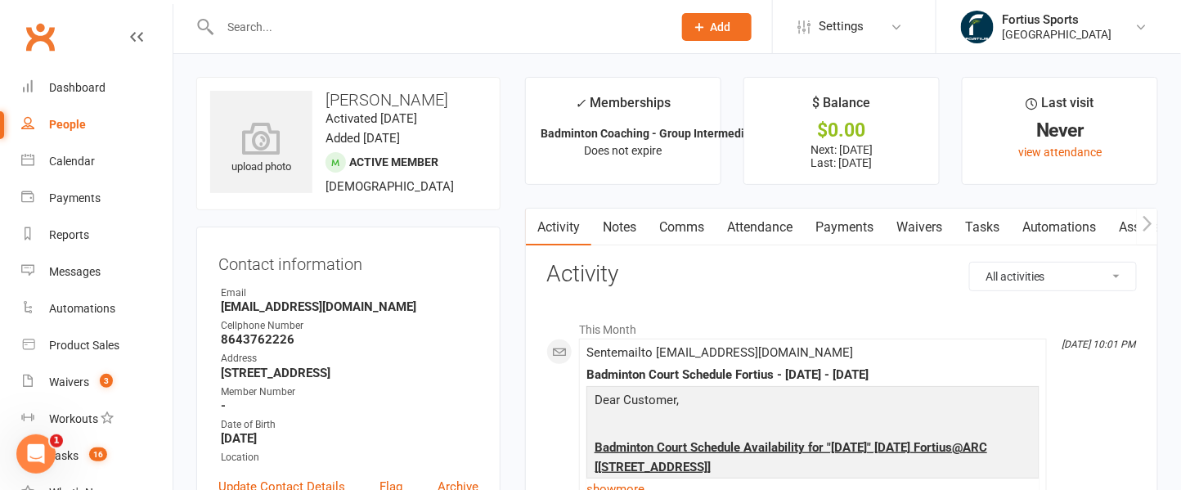
drag, startPoint x: 326, startPoint y: 95, endPoint x: 477, endPoint y: 98, distance: 150.5
click at [477, 98] on h3 "[PERSON_NAME]" at bounding box center [348, 100] width 276 height 18
copy h3 "[PERSON_NAME]"
click at [853, 231] on link "Payments" at bounding box center [844, 227] width 81 height 38
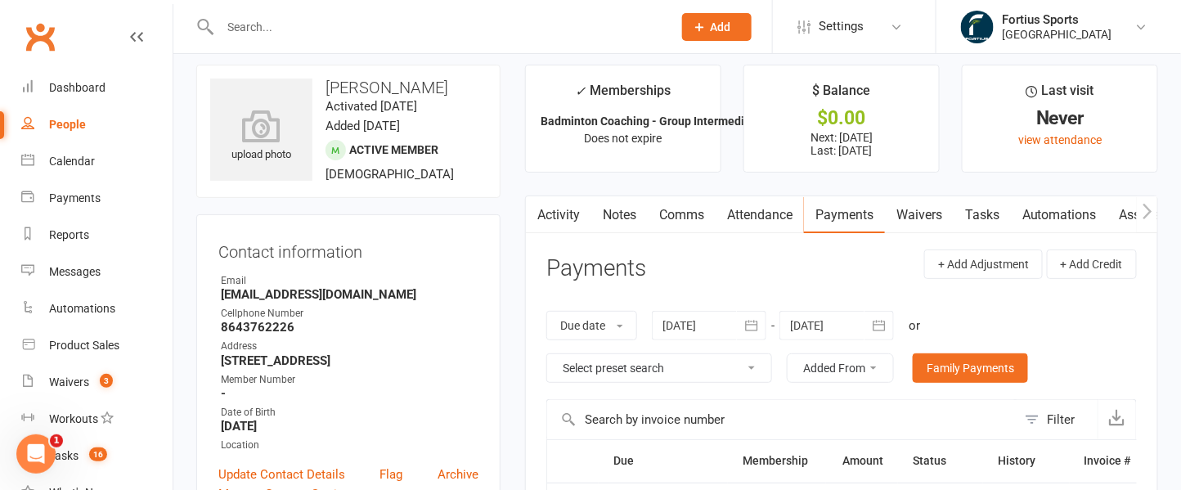
scroll to position [11, 0]
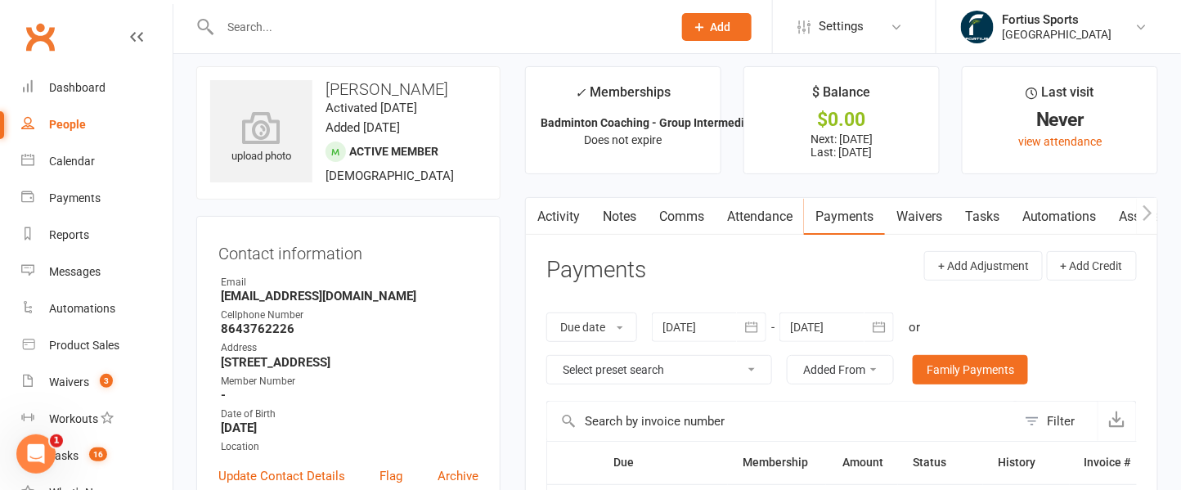
click at [321, 19] on input "text" at bounding box center [438, 27] width 446 height 23
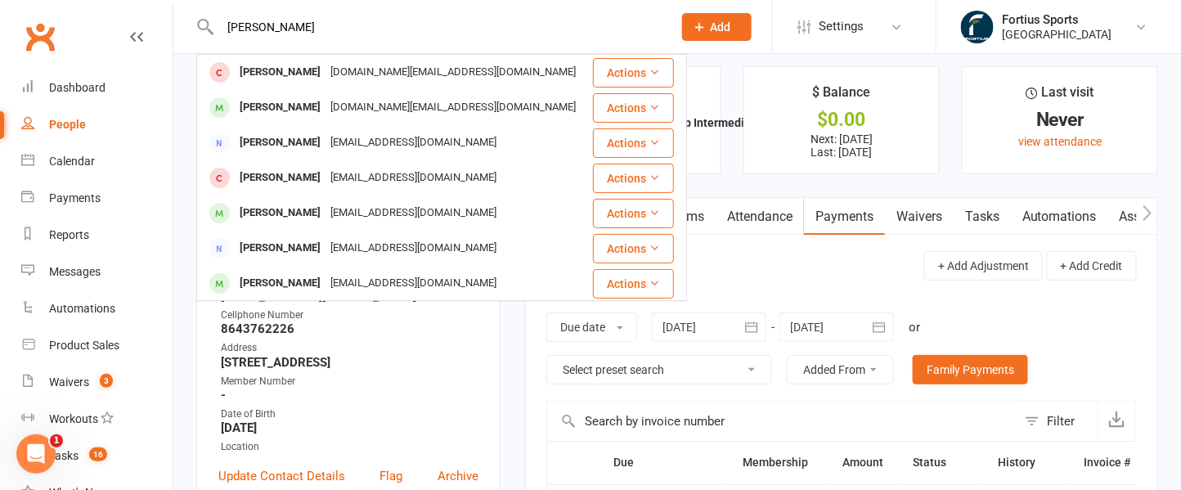
type input "[PERSON_NAME]"
click at [320, 105] on div "[PERSON_NAME]" at bounding box center [280, 108] width 91 height 24
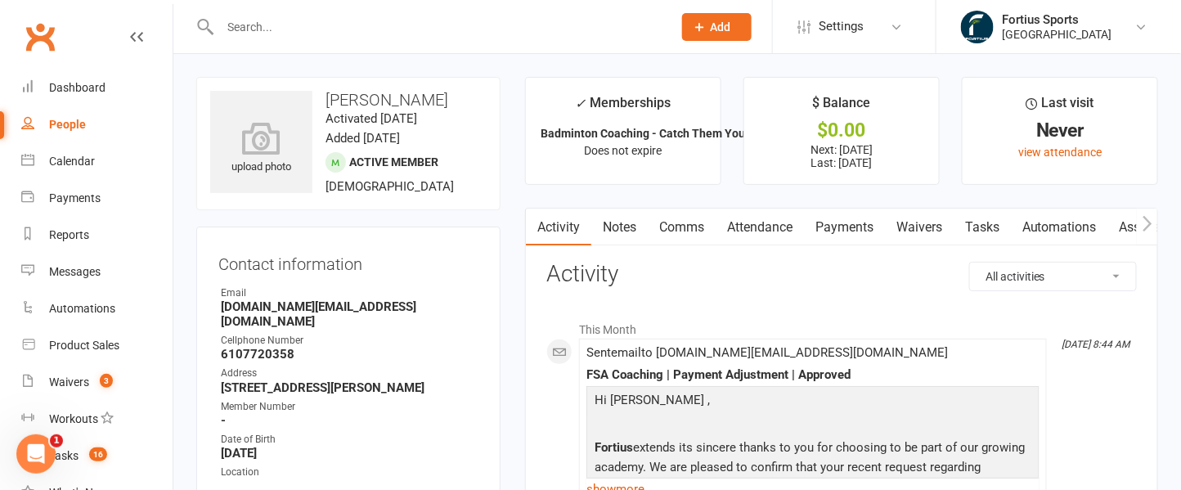
click at [827, 228] on link "Payments" at bounding box center [844, 227] width 81 height 38
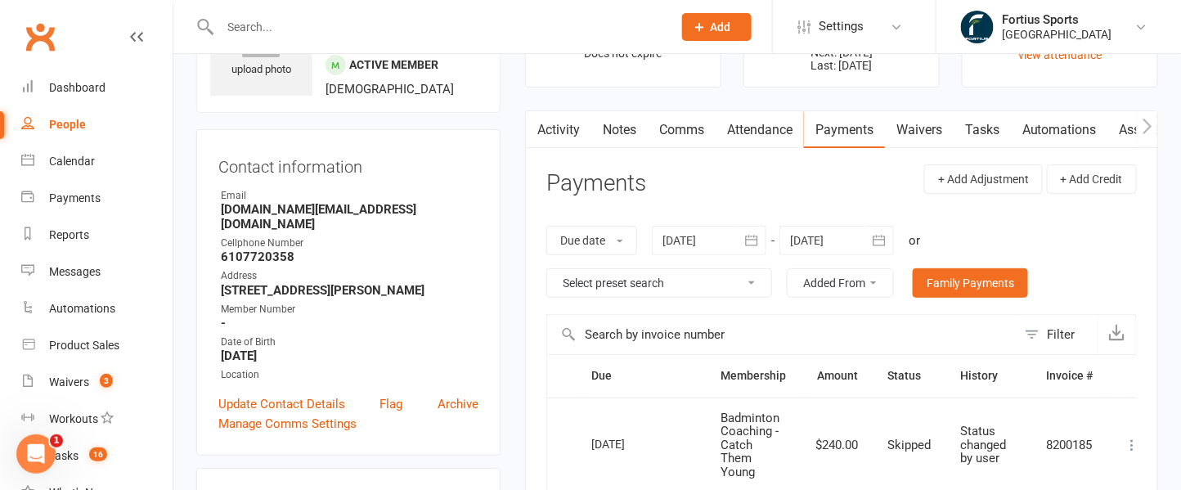
scroll to position [93, 0]
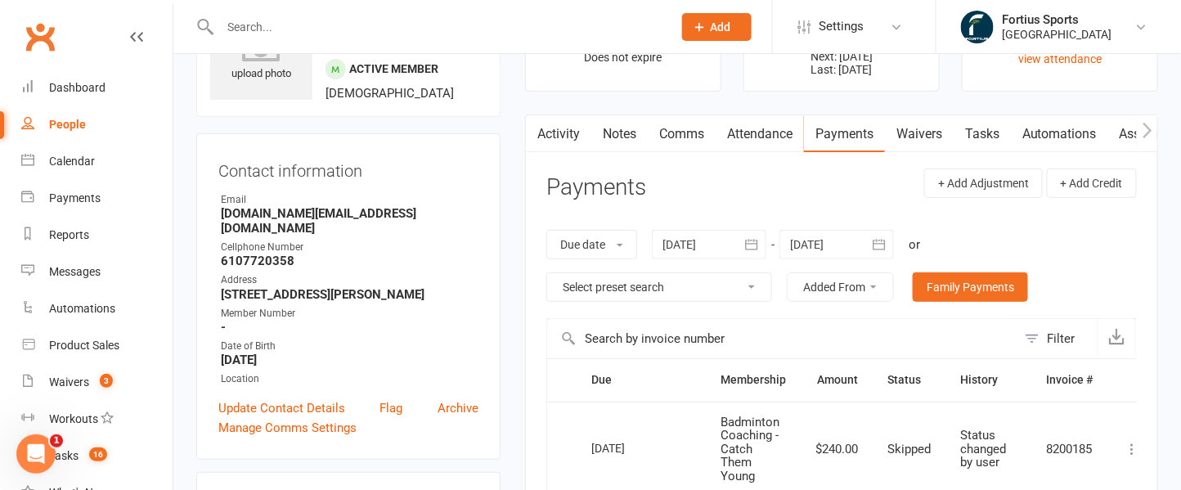
click at [628, 130] on link "Notes" at bounding box center [619, 134] width 56 height 38
